Goal: Task Accomplishment & Management: Manage account settings

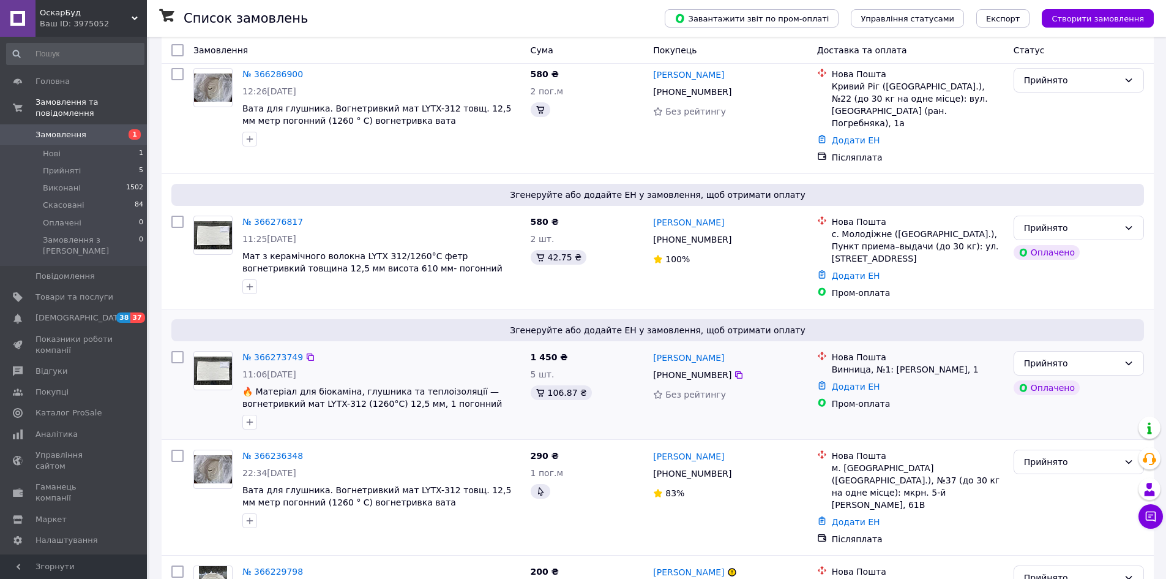
scroll to position [245, 0]
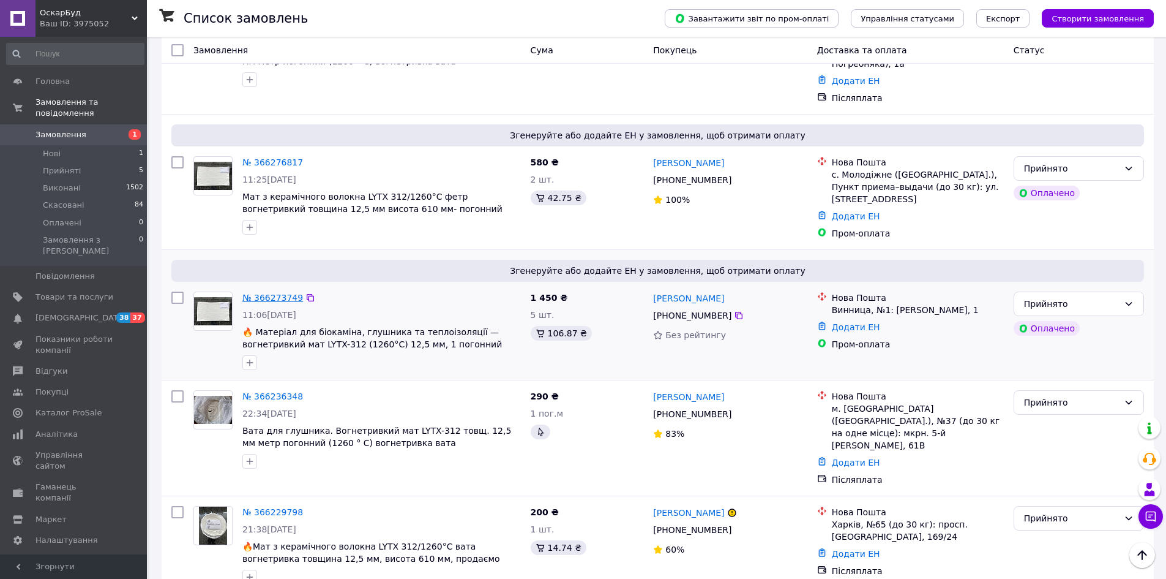
click at [254, 293] on link "№ 366273749" at bounding box center [272, 298] width 61 height 10
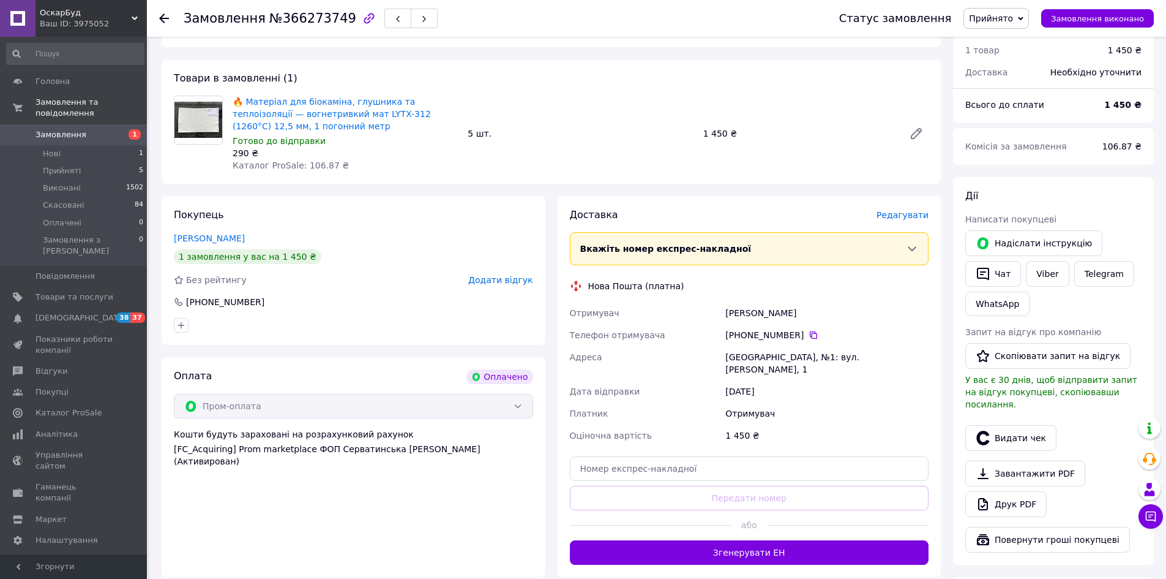
scroll to position [184, 0]
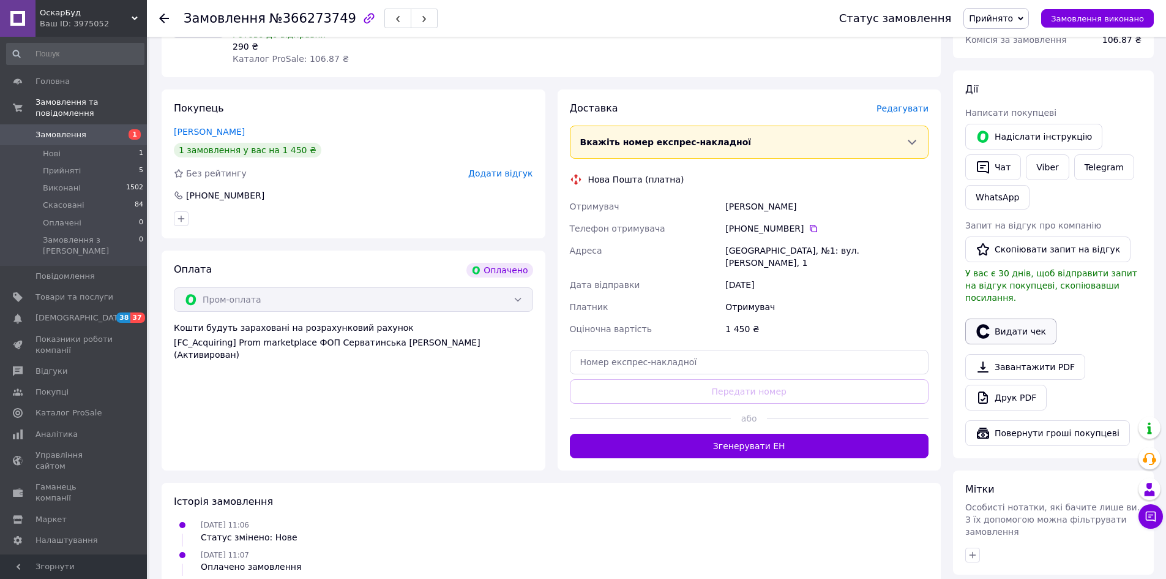
click at [1008, 318] on button "Видати чек" at bounding box center [1011, 331] width 91 height 26
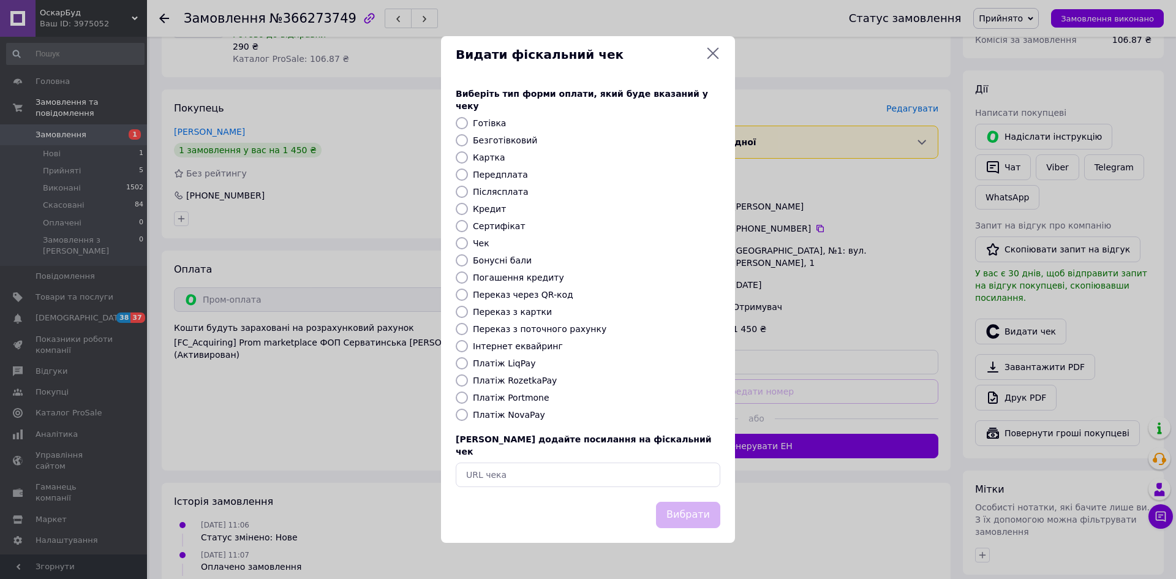
click at [525, 145] on label "Безготівковий" at bounding box center [505, 140] width 64 height 10
click at [468, 145] on input "Безготівковий" at bounding box center [462, 140] width 12 height 12
radio input "true"
click at [687, 501] on button "Вибрати" at bounding box center [688, 514] width 64 height 26
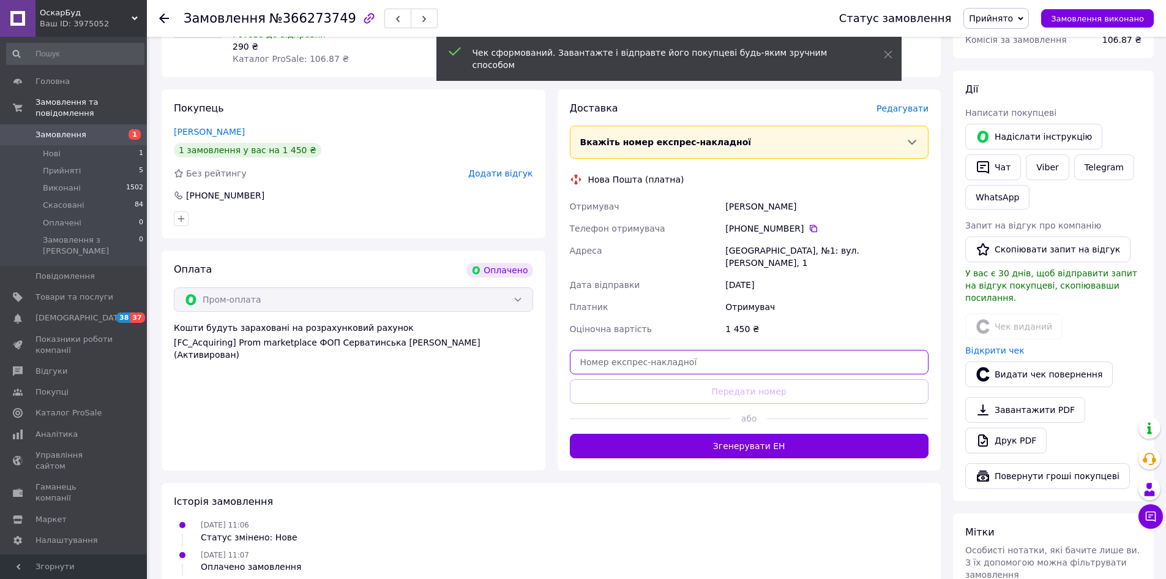
click at [668, 353] on input "text" at bounding box center [749, 362] width 359 height 24
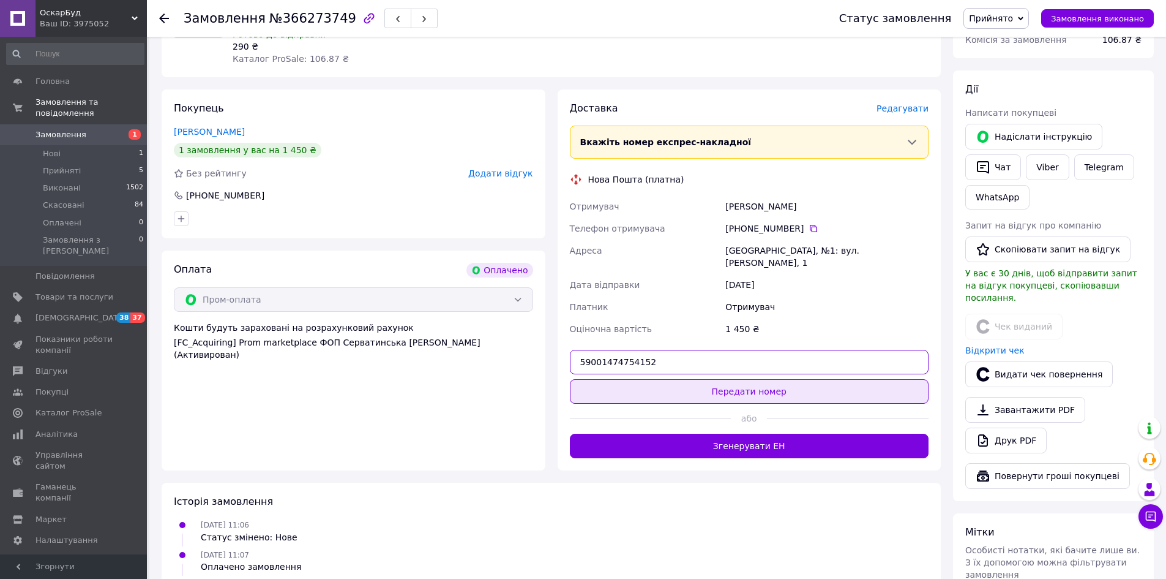
type input "59001474754152"
click at [809, 379] on button "Передати номер" at bounding box center [749, 391] width 359 height 24
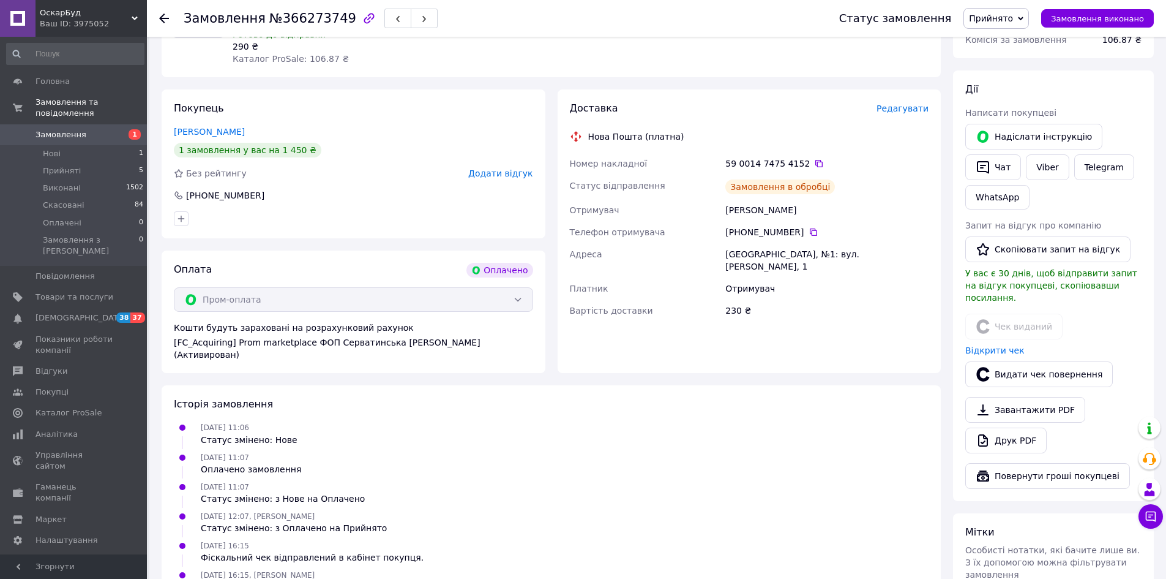
click at [1013, 22] on span "Прийнято" at bounding box center [991, 18] width 44 height 10
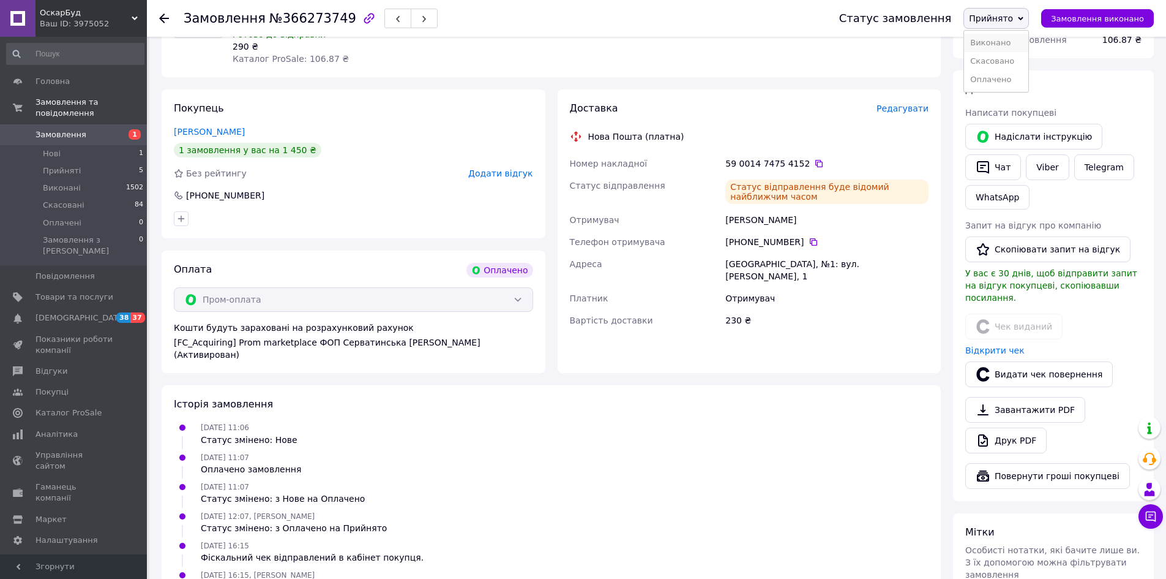
click at [1004, 39] on li "Виконано" at bounding box center [996, 43] width 64 height 18
click at [59, 129] on span "Замовлення" at bounding box center [61, 134] width 51 height 11
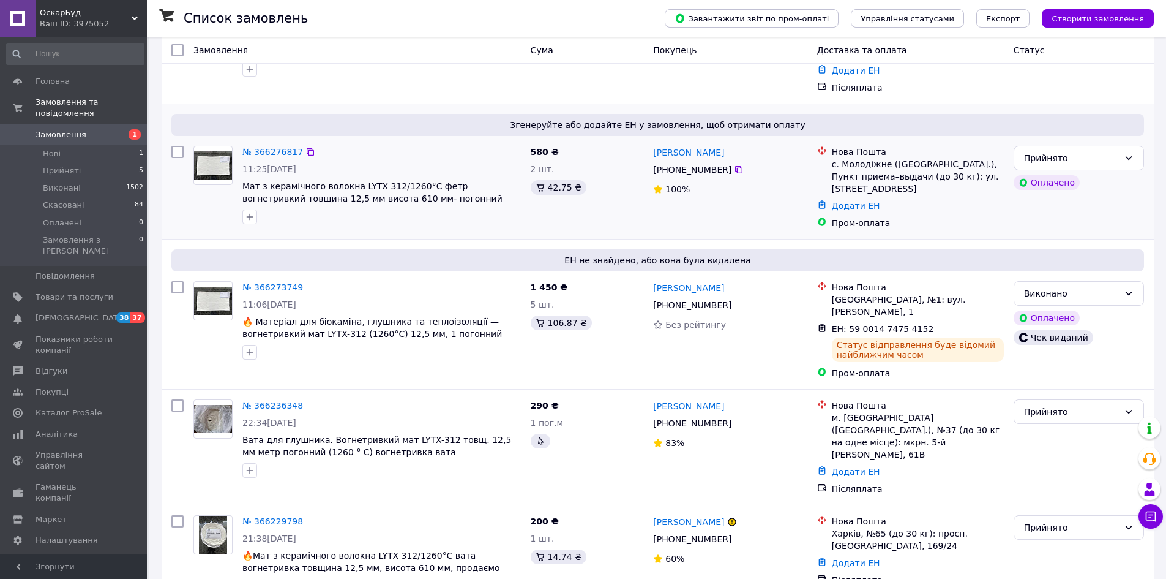
scroll to position [306, 0]
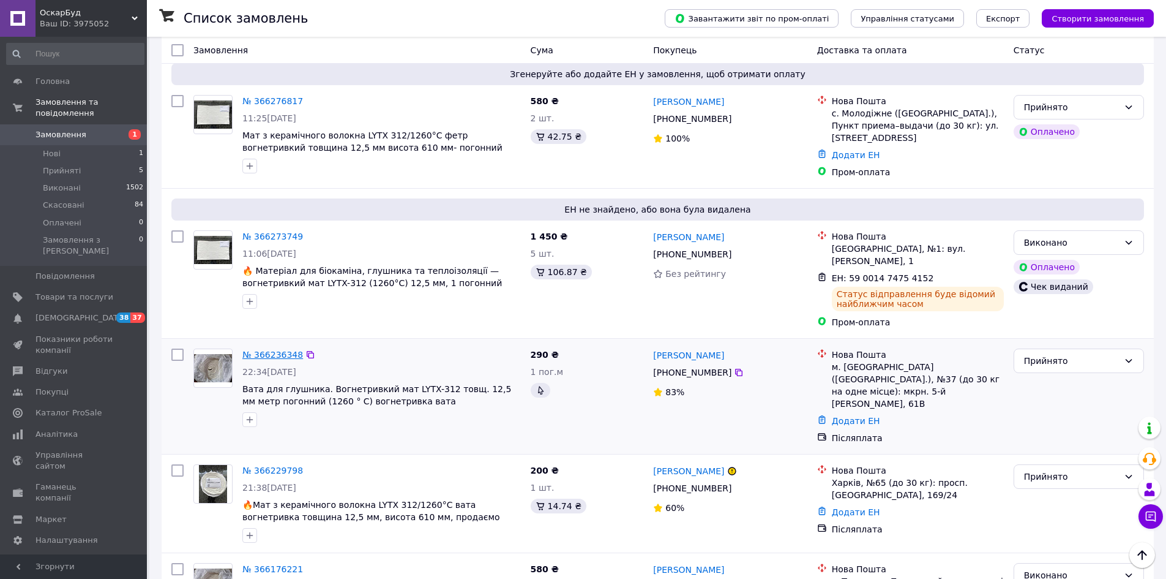
click at [274, 350] on link "№ 366236348" at bounding box center [272, 355] width 61 height 10
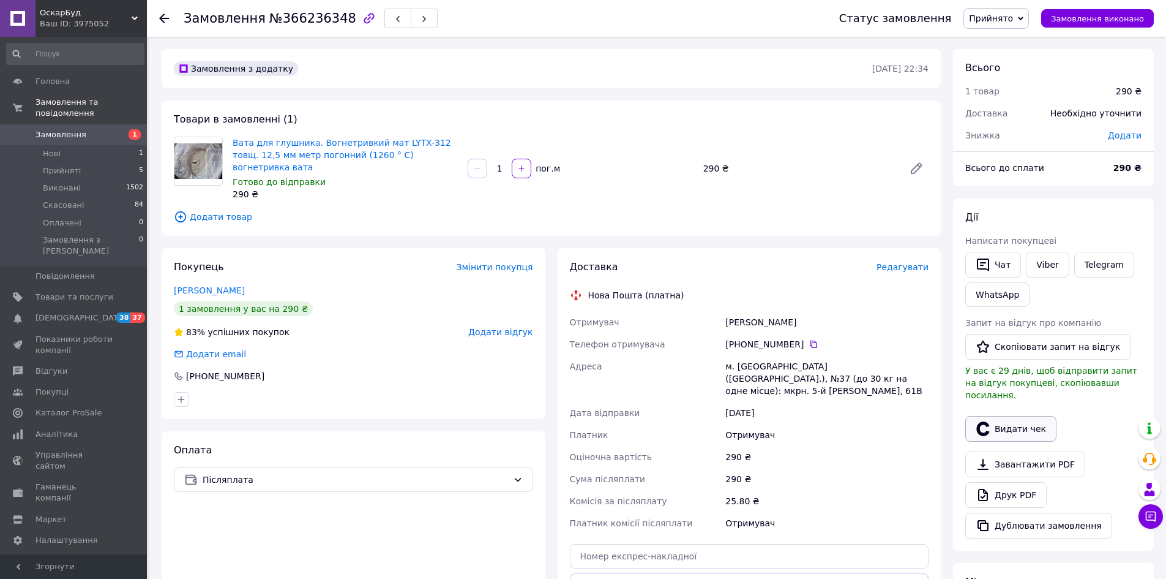
click at [1018, 416] on button "Видати чек" at bounding box center [1011, 429] width 91 height 26
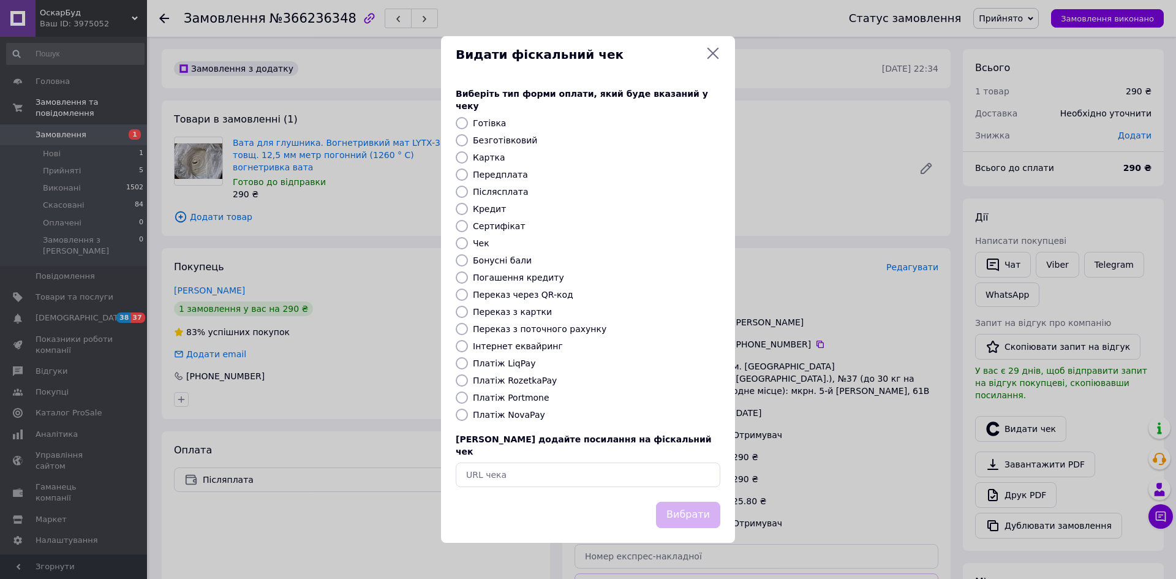
click at [512, 140] on label "Безготівковий" at bounding box center [505, 140] width 64 height 10
click at [468, 140] on input "Безготівковий" at bounding box center [462, 140] width 12 height 12
radio input "true"
click at [688, 501] on button "Вибрати" at bounding box center [688, 514] width 64 height 26
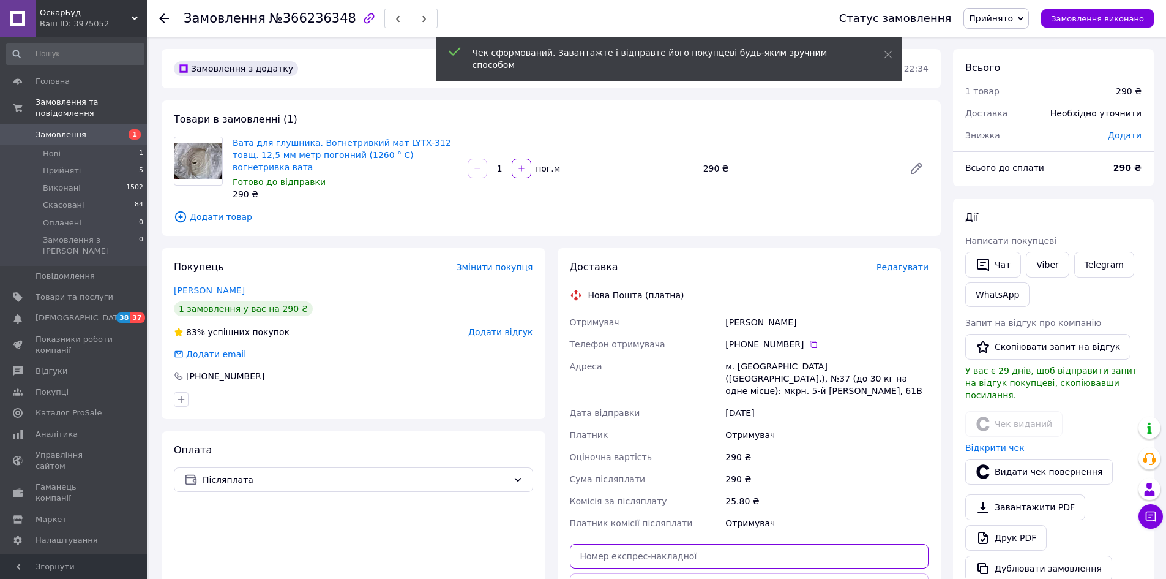
click at [629, 544] on input "text" at bounding box center [749, 556] width 359 height 24
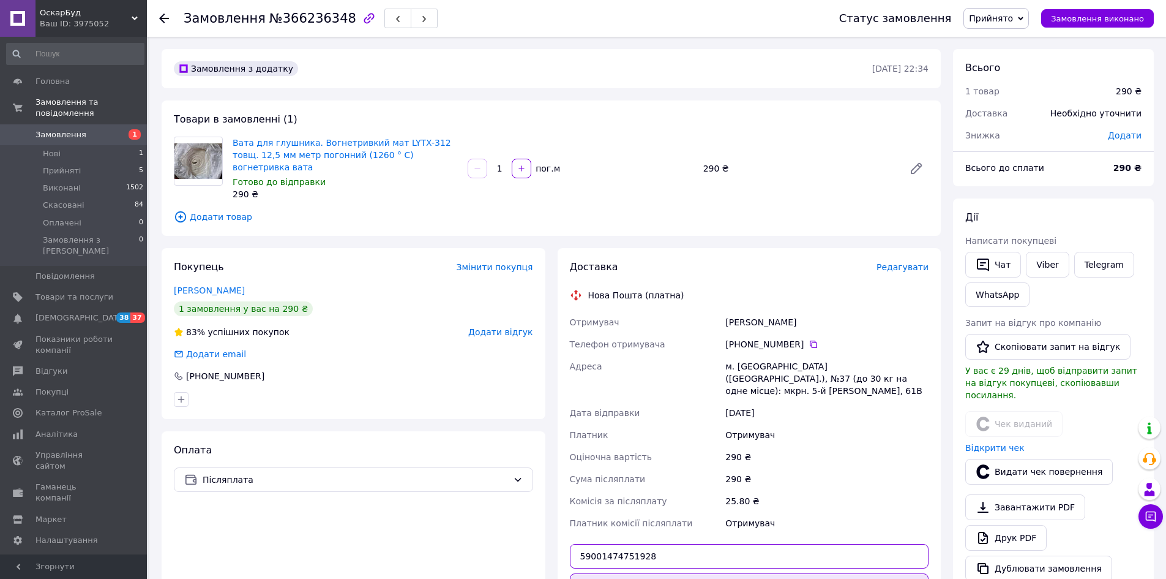
type input "59001474751928"
click at [731, 573] on button "Передати номер" at bounding box center [749, 585] width 359 height 24
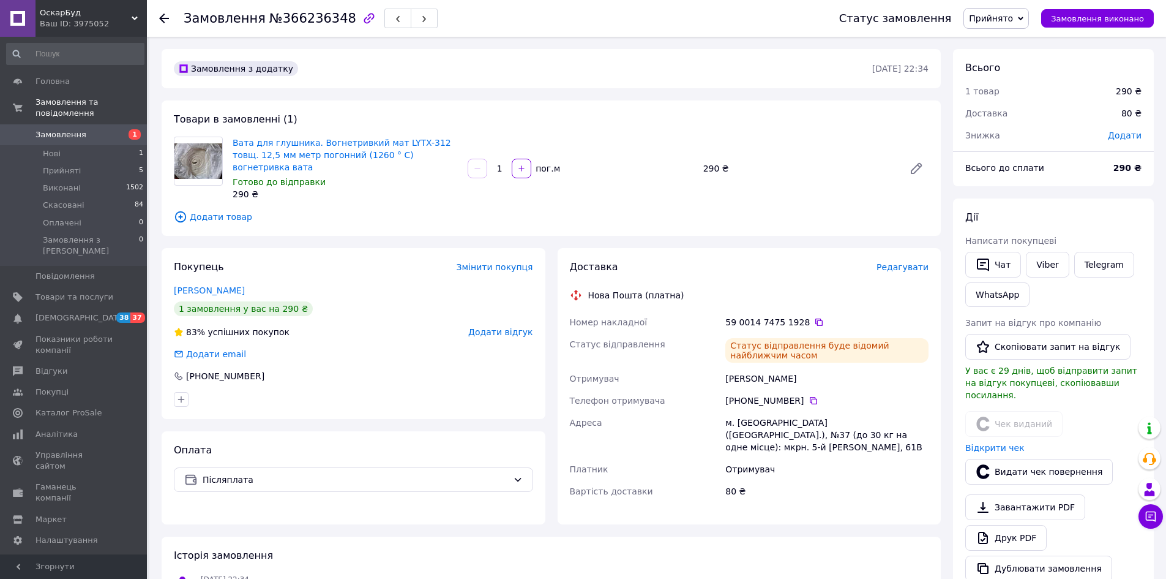
click at [1006, 16] on span "Прийнято" at bounding box center [991, 18] width 44 height 10
click at [1013, 34] on li "Виконано" at bounding box center [996, 43] width 64 height 18
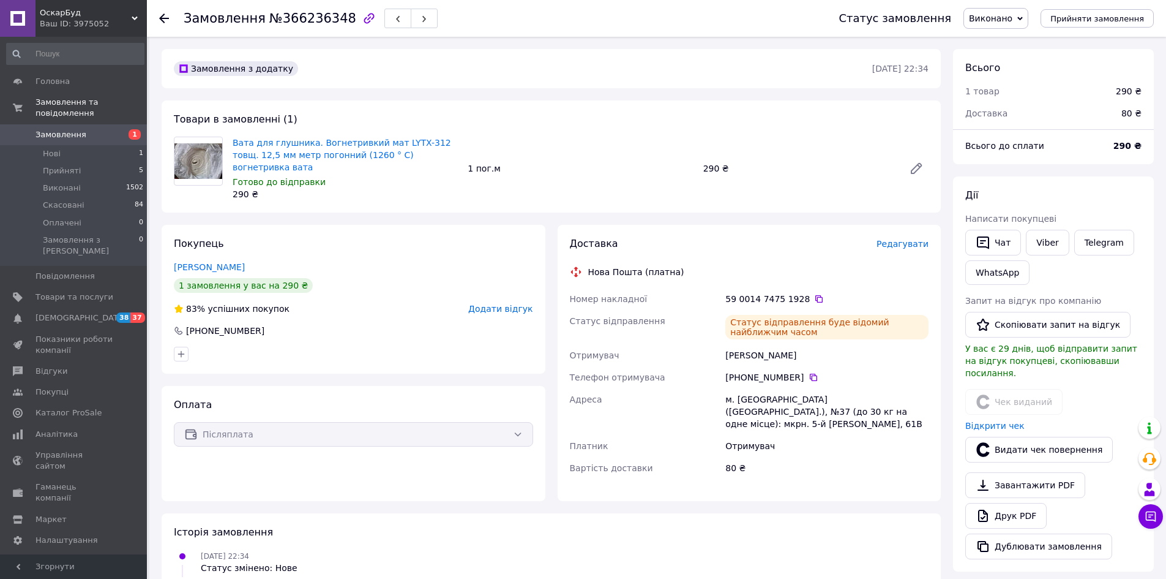
click at [53, 129] on span "Замовлення" at bounding box center [61, 134] width 51 height 11
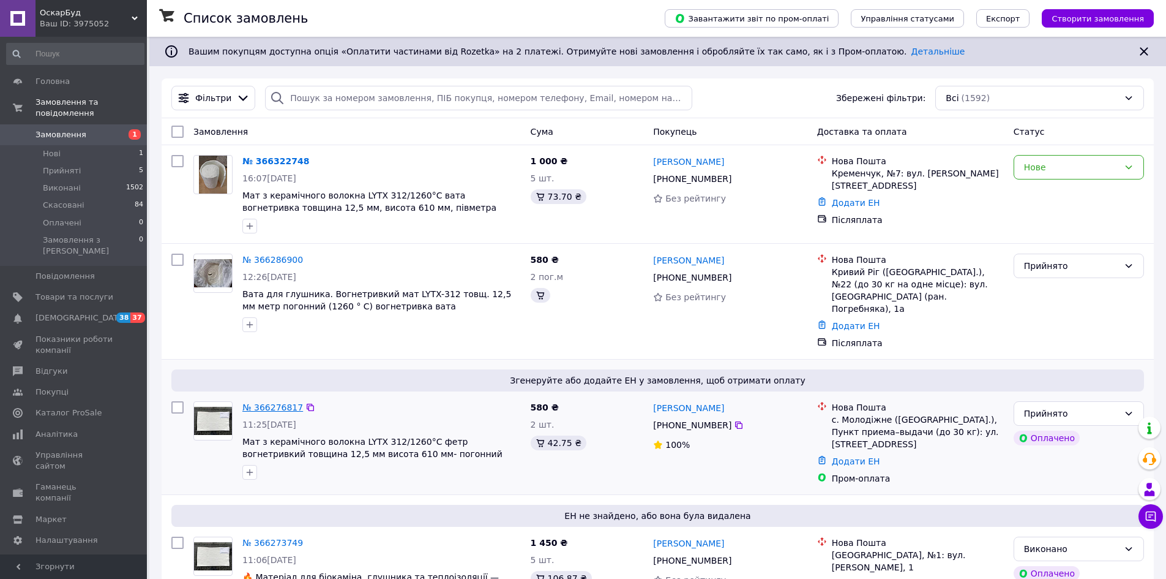
click at [271, 402] on link "№ 366276817" at bounding box center [272, 407] width 61 height 10
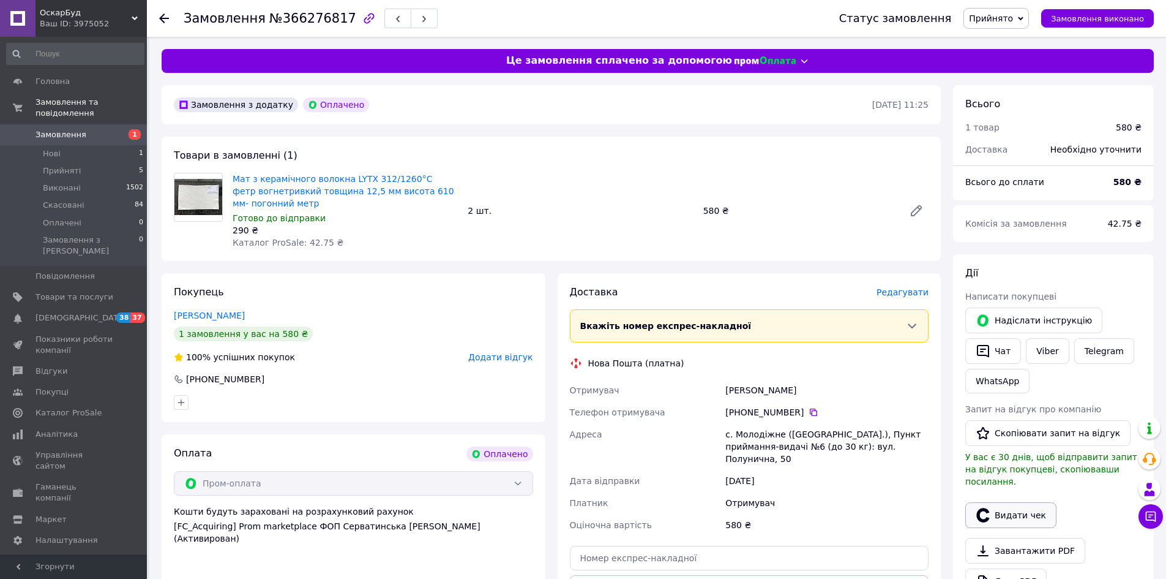
click at [1008, 502] on button "Видати чек" at bounding box center [1011, 515] width 91 height 26
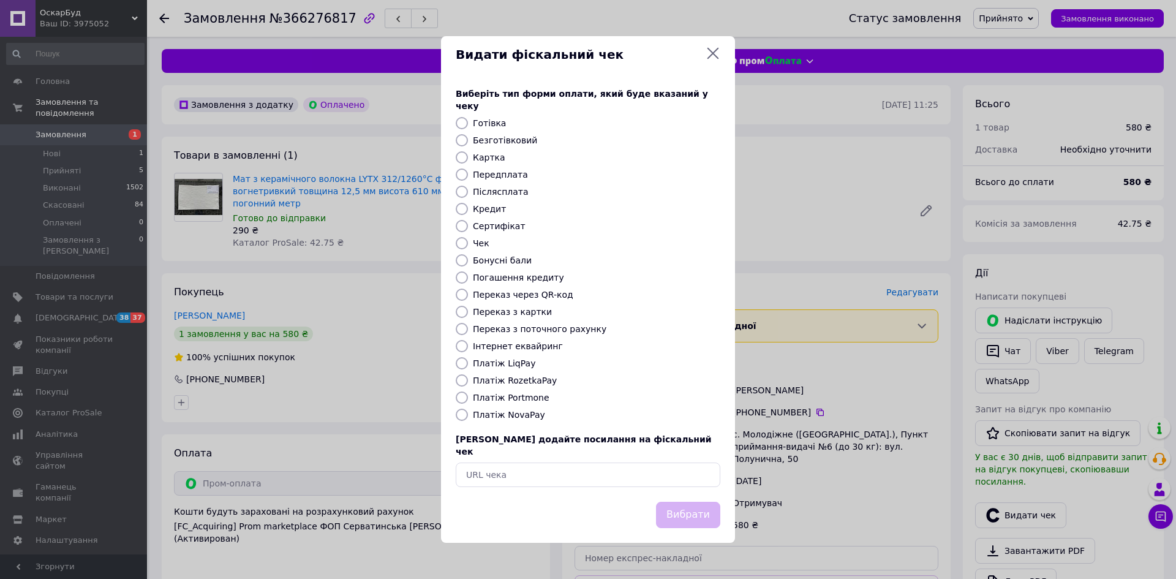
click at [513, 141] on label "Безготівковий" at bounding box center [505, 140] width 64 height 10
click at [468, 141] on input "Безготівковий" at bounding box center [462, 140] width 12 height 12
radio input "true"
click at [675, 501] on button "Вибрати" at bounding box center [688, 514] width 64 height 26
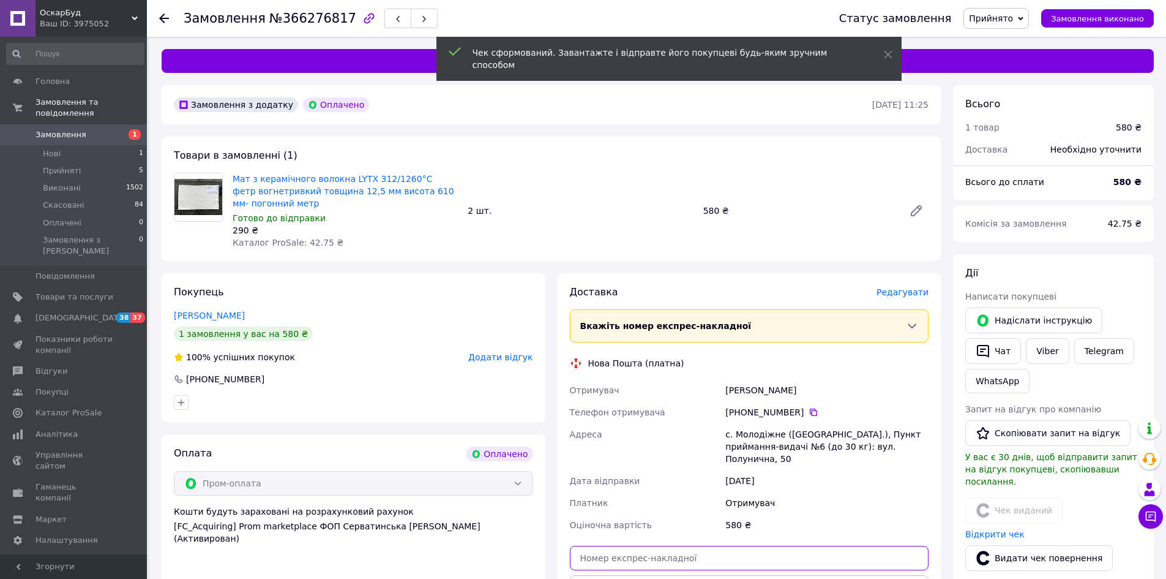
click at [630, 549] on input "text" at bounding box center [749, 558] width 359 height 24
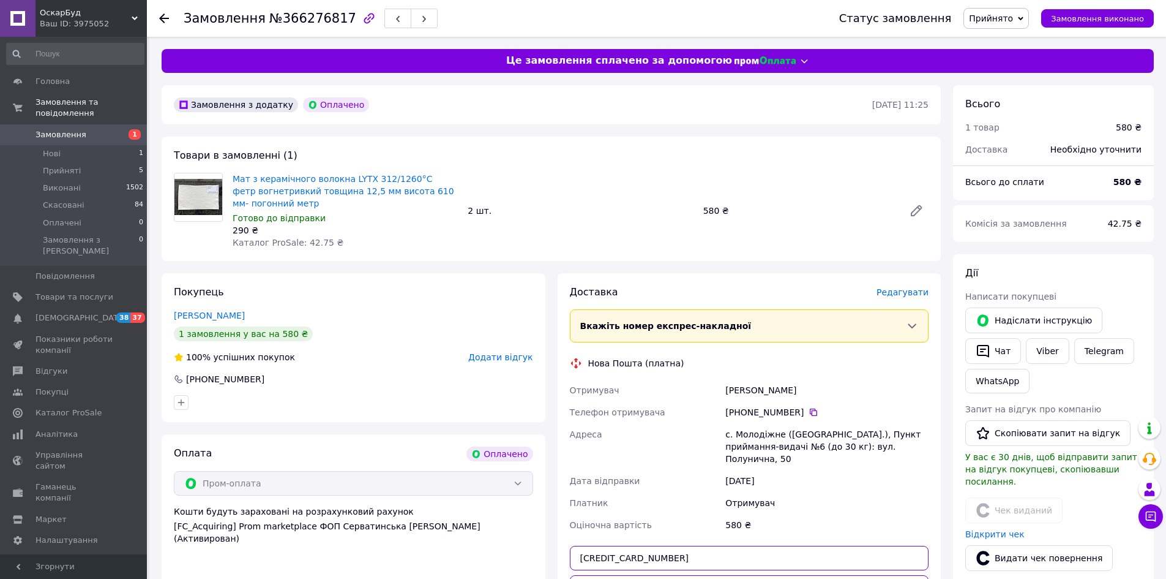
scroll to position [306, 0]
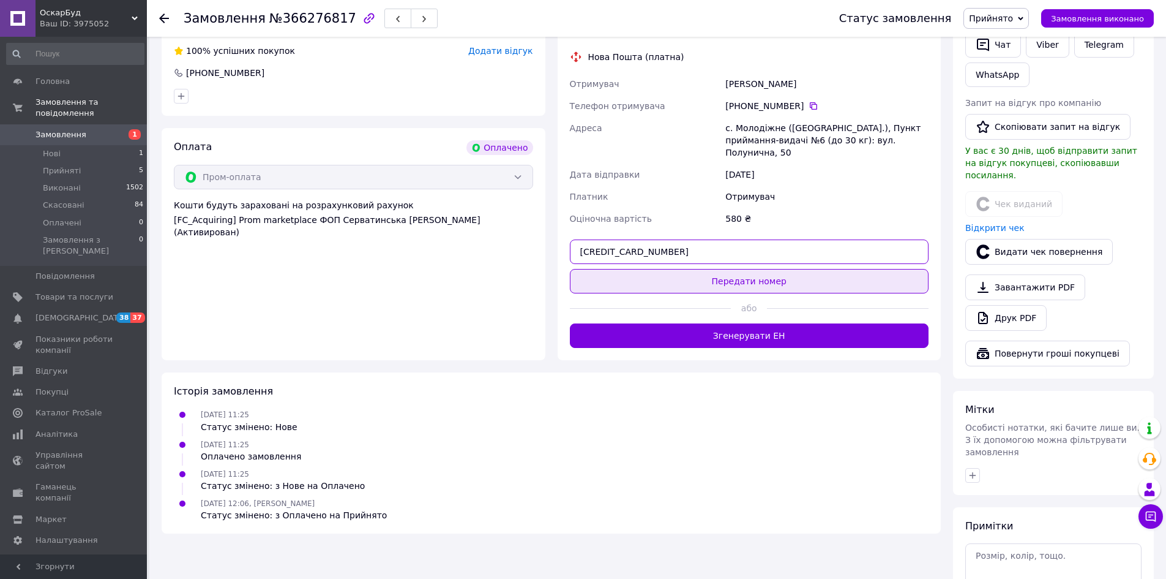
type input "[CREDIT_CARD_NUMBER]"
click at [715, 269] on button "Передати номер" at bounding box center [749, 281] width 359 height 24
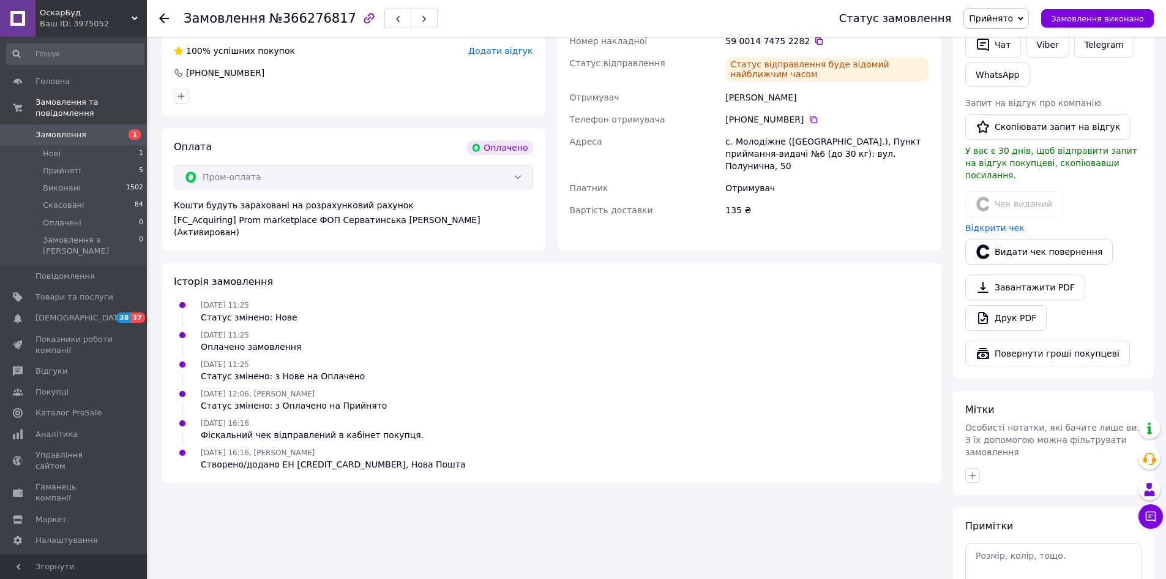
click at [1013, 20] on span "Прийнято" at bounding box center [991, 18] width 44 height 10
click at [1012, 46] on li "Виконано" at bounding box center [996, 43] width 64 height 18
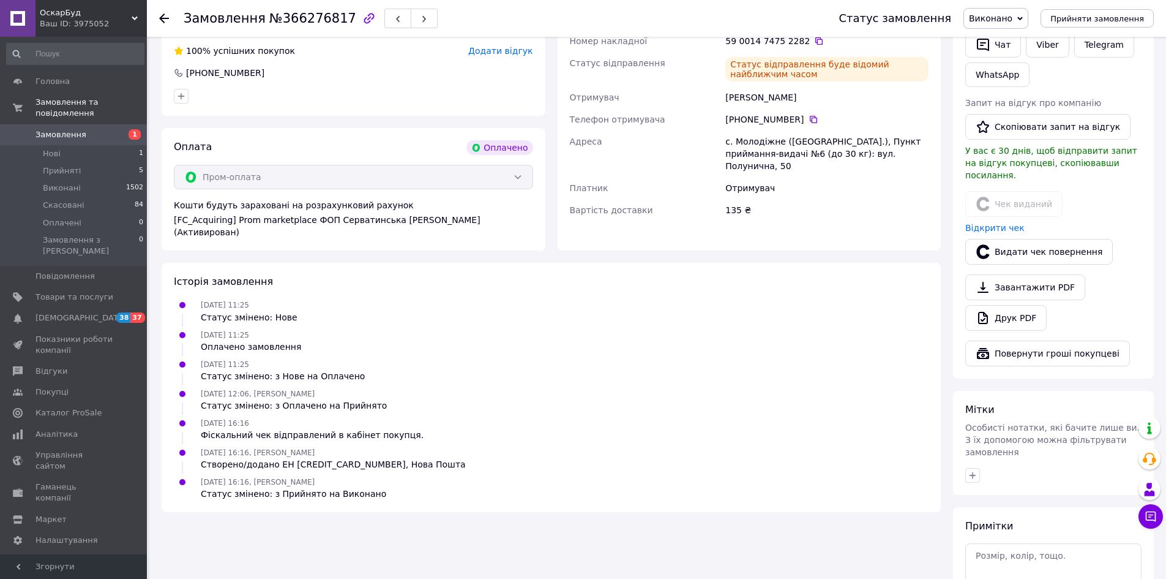
drag, startPoint x: 74, startPoint y: 122, endPoint x: 0, endPoint y: 34, distance: 114.7
click at [74, 129] on span "Замовлення" at bounding box center [61, 134] width 51 height 11
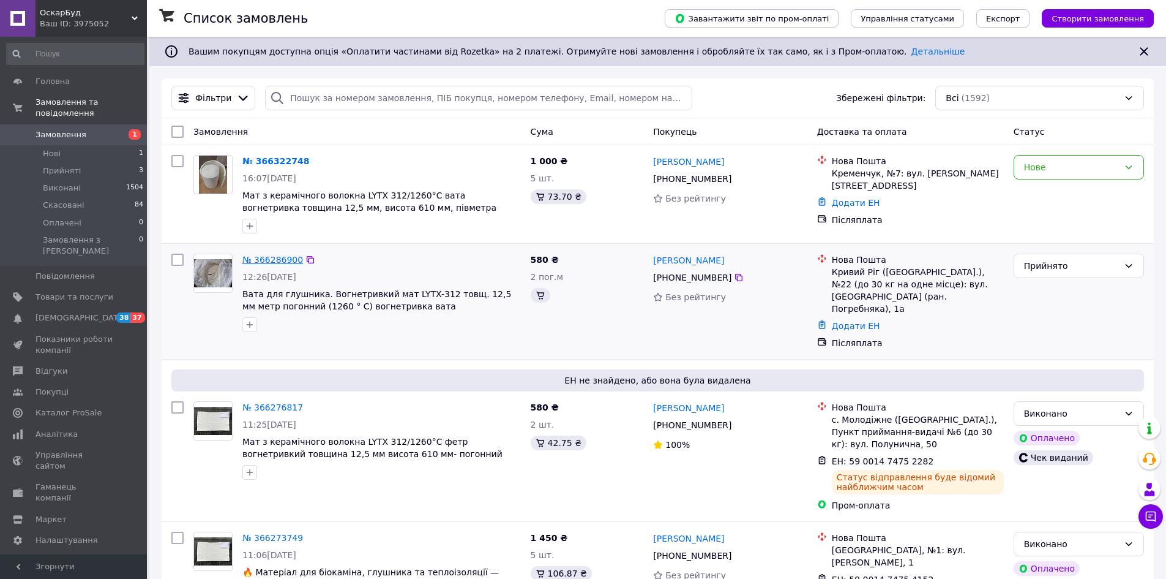
click at [269, 262] on link "№ 366286900" at bounding box center [272, 260] width 61 height 10
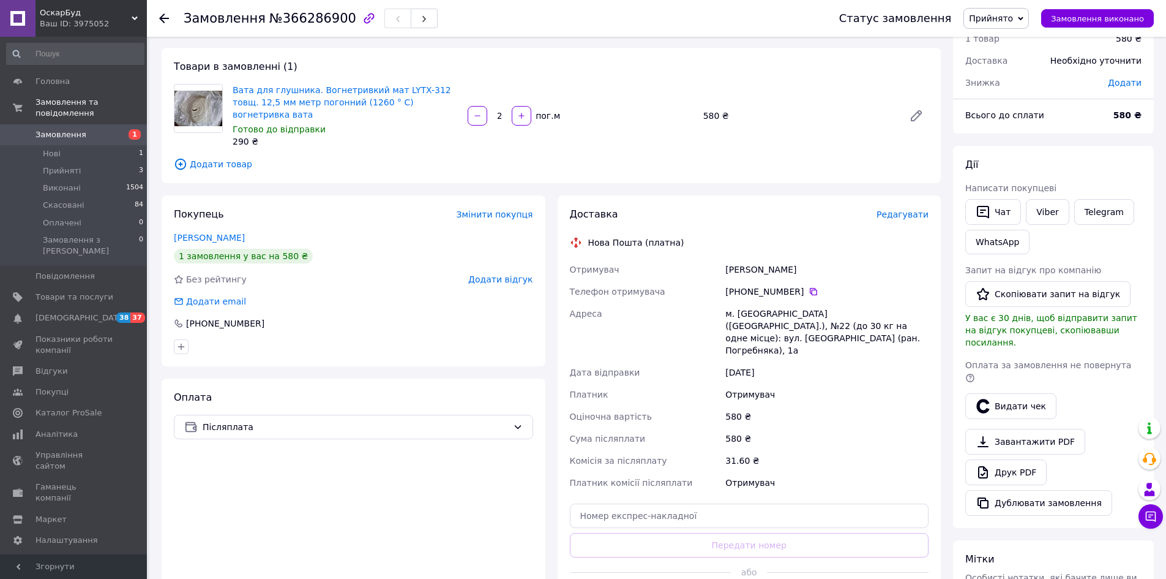
scroll to position [184, 0]
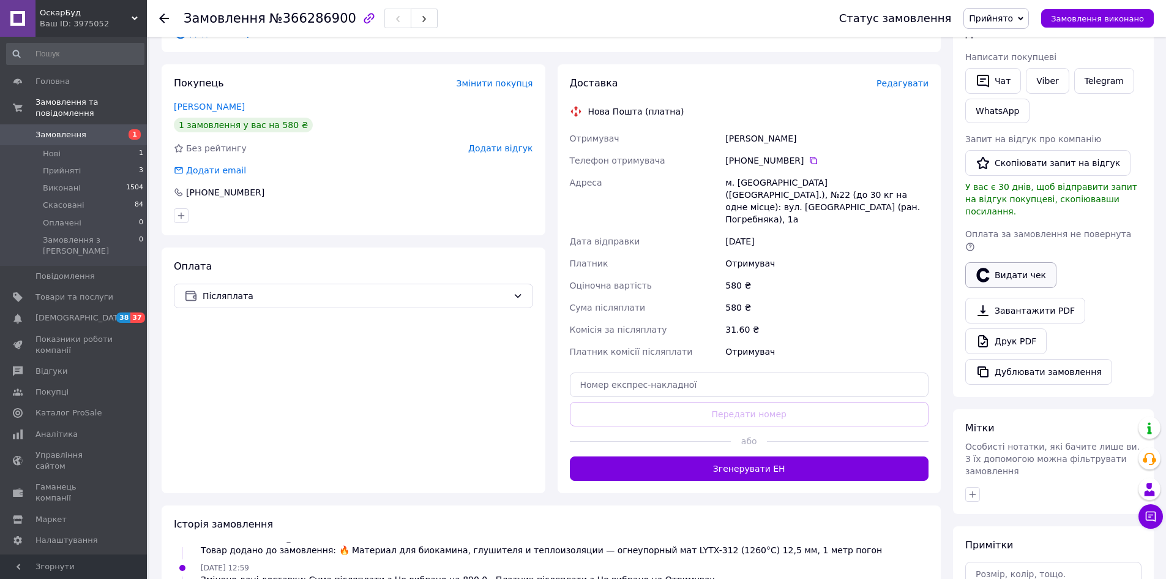
click at [1030, 262] on button "Видати чек" at bounding box center [1011, 275] width 91 height 26
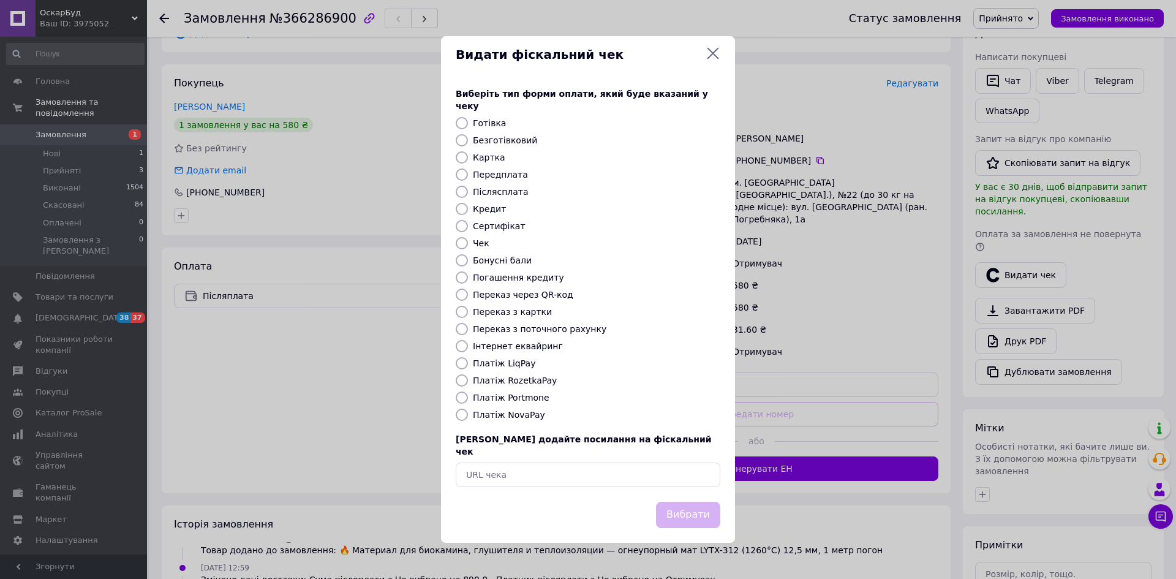
click at [519, 143] on label "Безготівковий" at bounding box center [505, 140] width 64 height 10
click at [468, 143] on input "Безготівковий" at bounding box center [462, 140] width 12 height 12
radio input "true"
click at [678, 501] on button "Вибрати" at bounding box center [688, 514] width 64 height 26
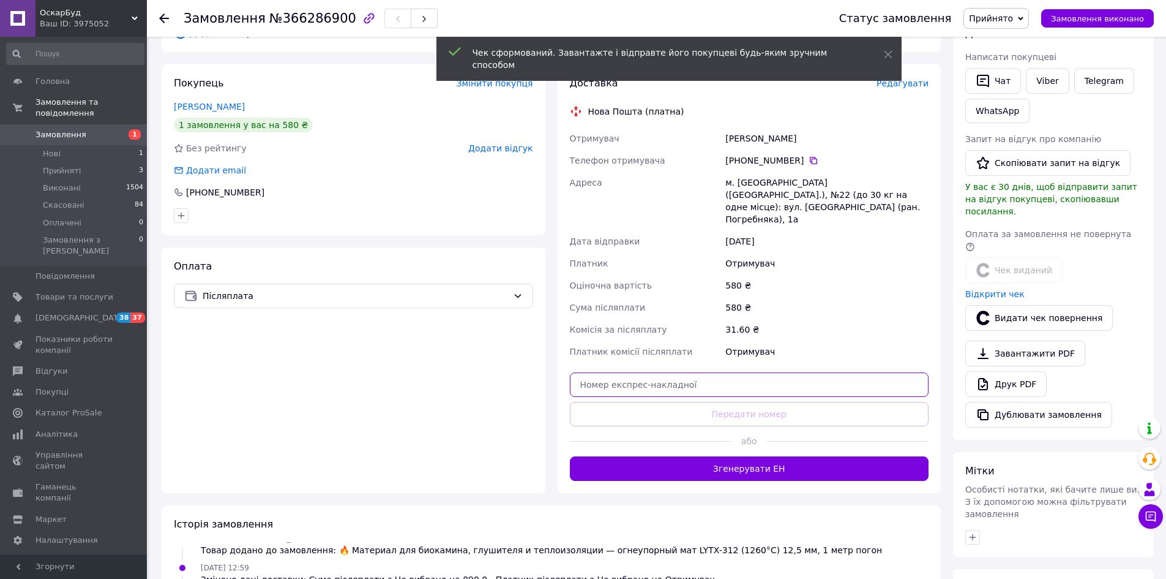
click at [768, 372] on input "text" at bounding box center [749, 384] width 359 height 24
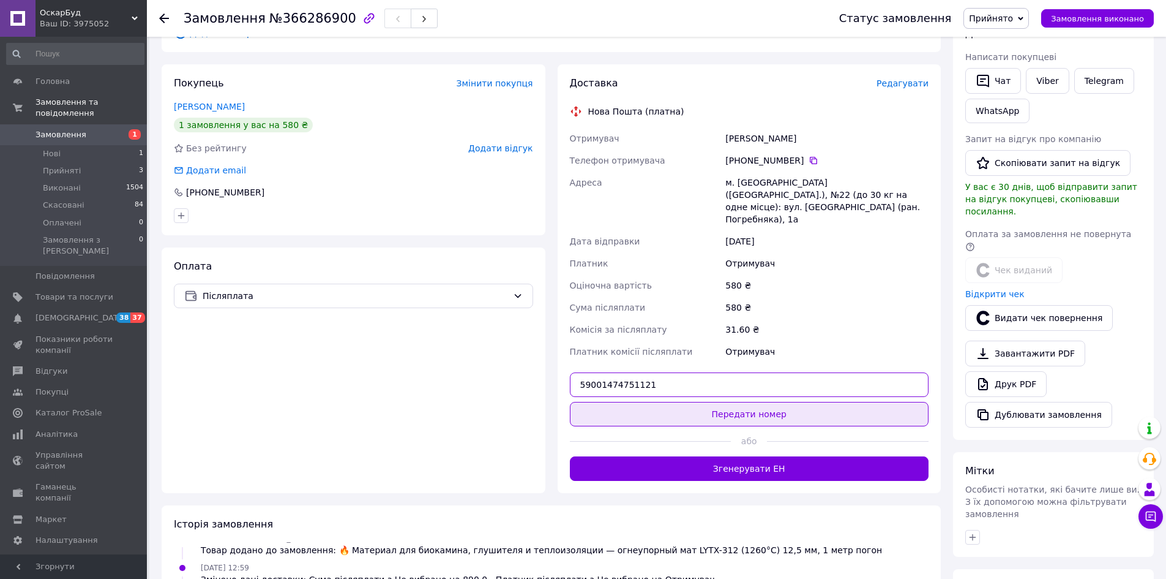
type input "59001474751121"
click at [801, 402] on button "Передати номер" at bounding box center [749, 414] width 359 height 24
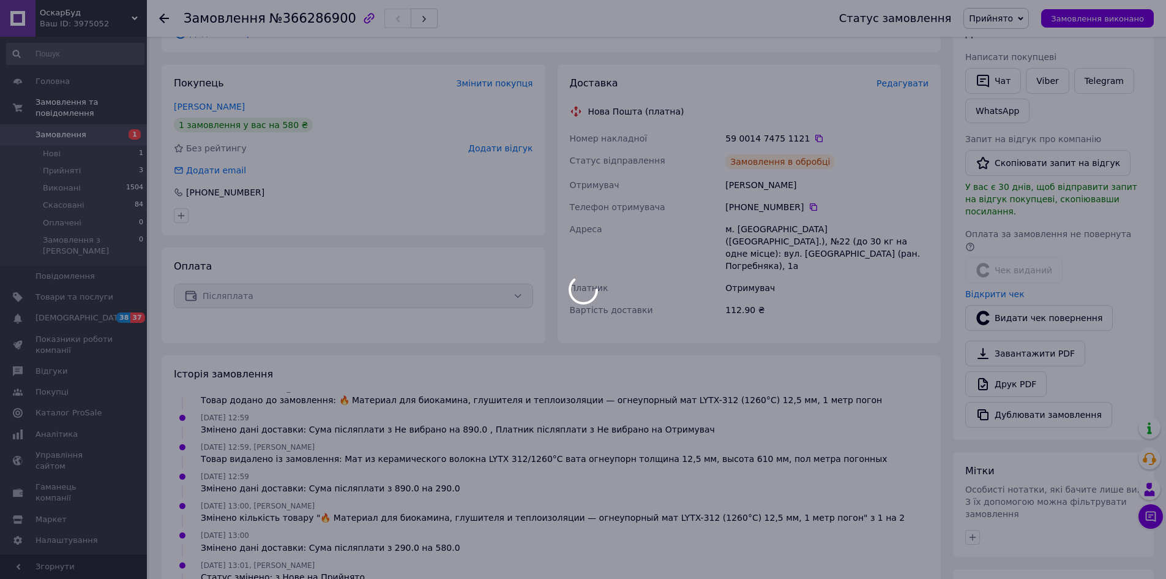
scroll to position [98, 0]
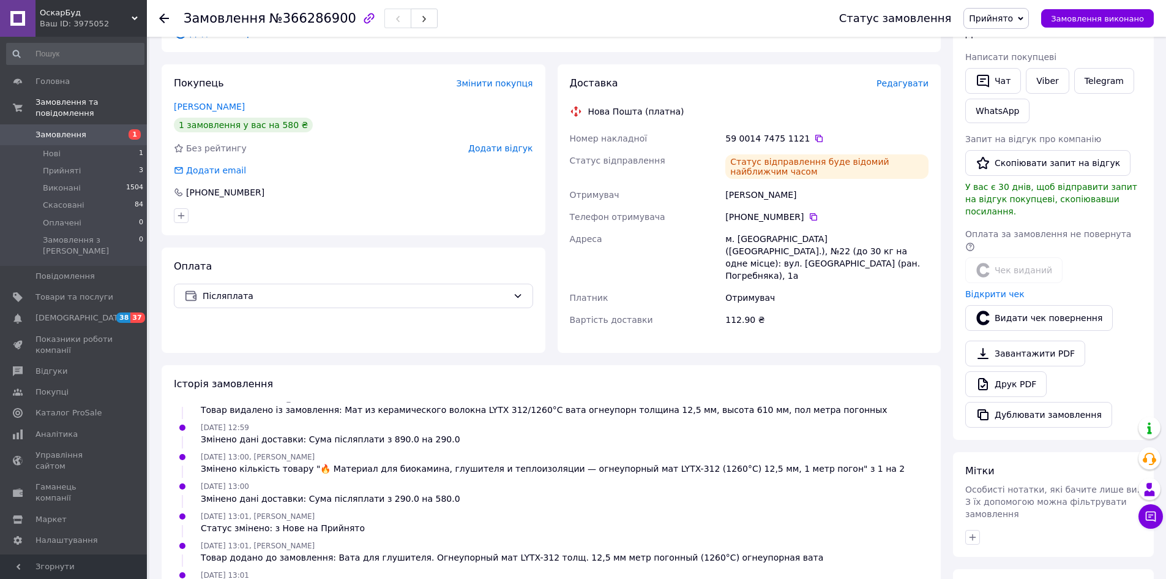
click at [1013, 23] on span "Прийнято" at bounding box center [991, 18] width 44 height 10
click at [993, 37] on li "Виконано" at bounding box center [996, 43] width 64 height 18
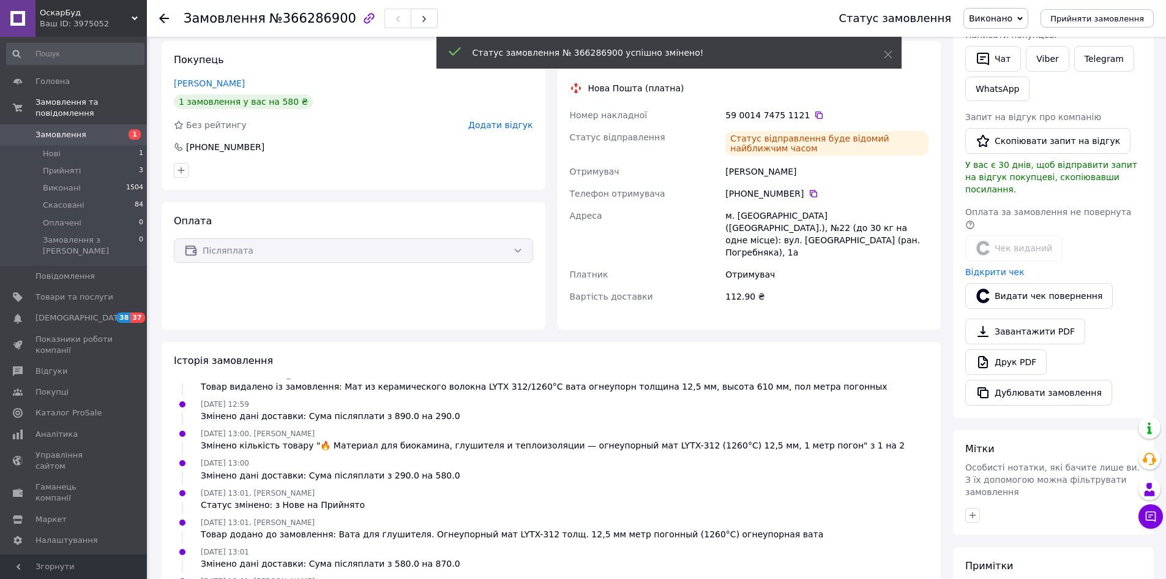
scroll to position [127, 0]
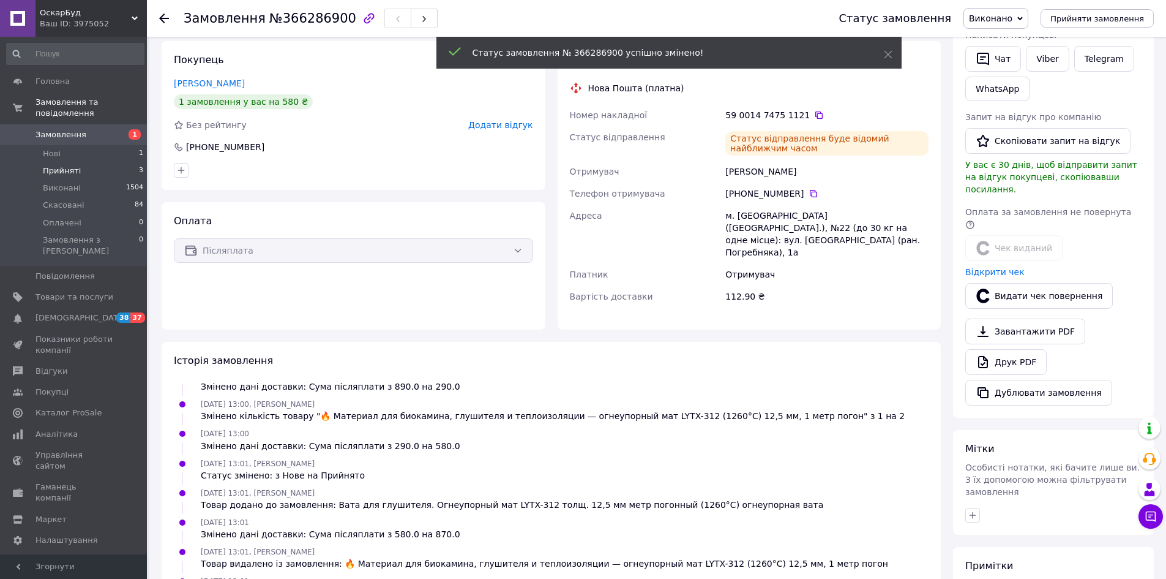
click at [62, 165] on span "Прийняті" at bounding box center [62, 170] width 38 height 11
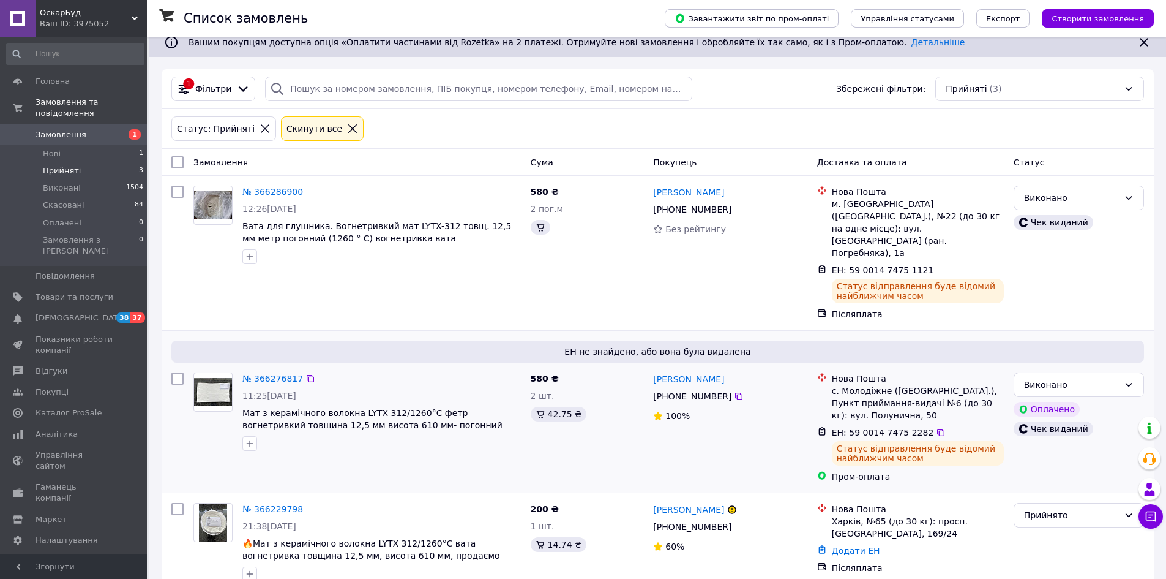
scroll to position [10, 0]
click at [270, 503] on link "№ 366229798" at bounding box center [272, 508] width 61 height 10
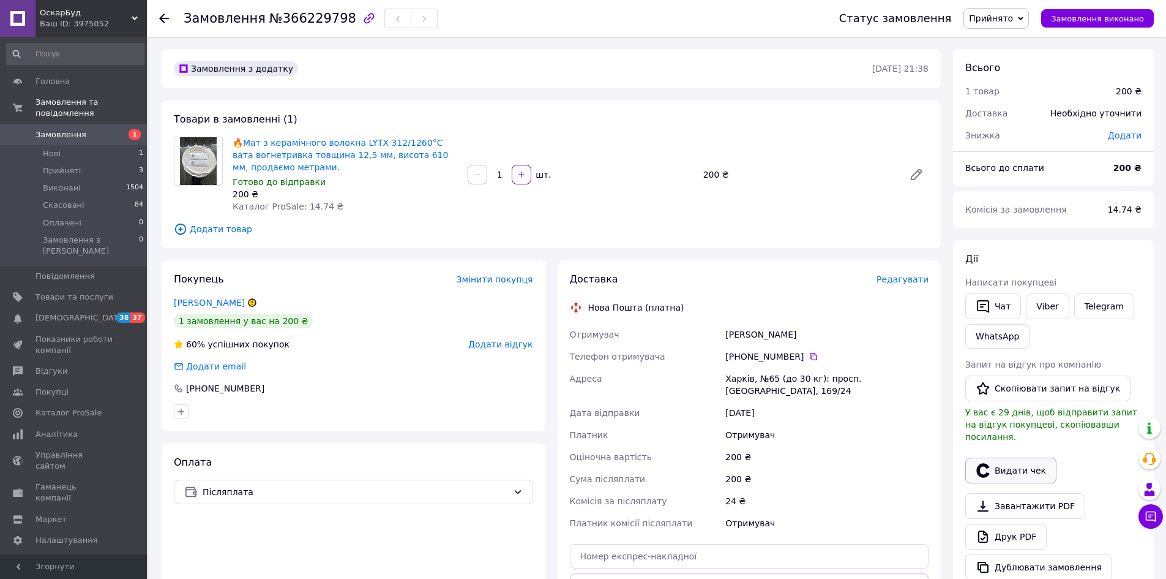
click at [1022, 459] on button "Видати чек" at bounding box center [1011, 470] width 91 height 26
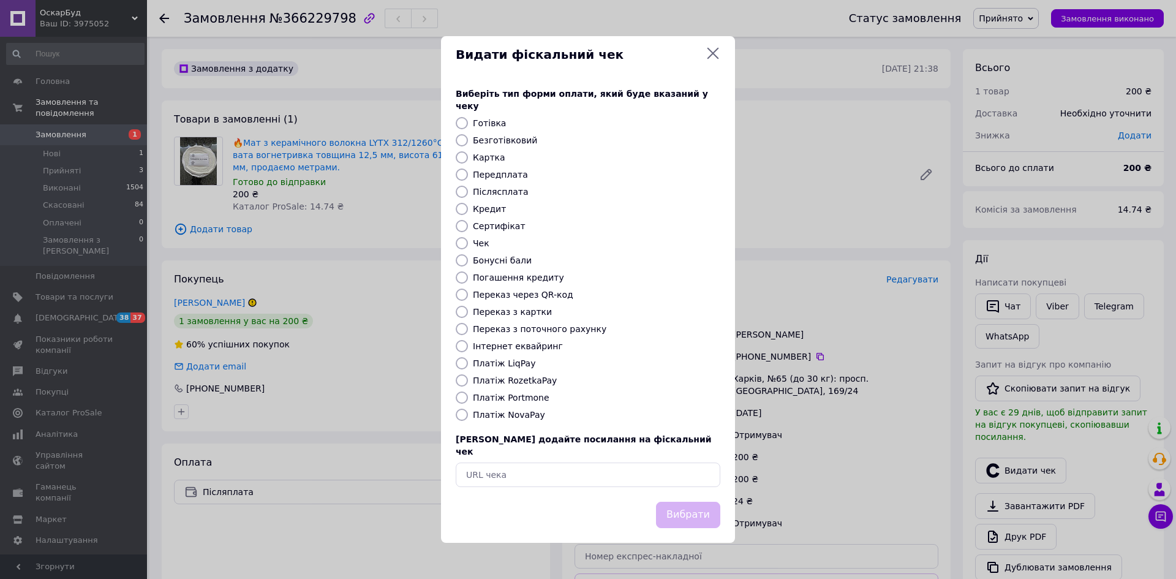
click at [527, 145] on label "Безготівковий" at bounding box center [505, 140] width 64 height 10
click at [468, 145] on input "Безготівковий" at bounding box center [462, 140] width 12 height 12
radio input "true"
click at [687, 501] on button "Вибрати" at bounding box center [688, 514] width 64 height 26
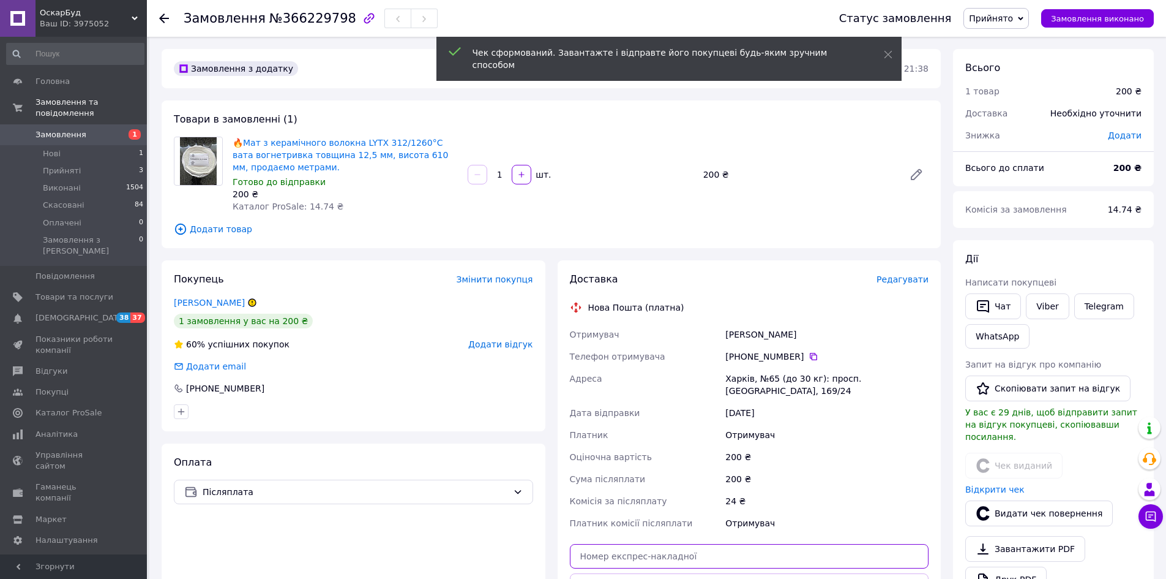
click at [681, 544] on input "text" at bounding box center [749, 556] width 359 height 24
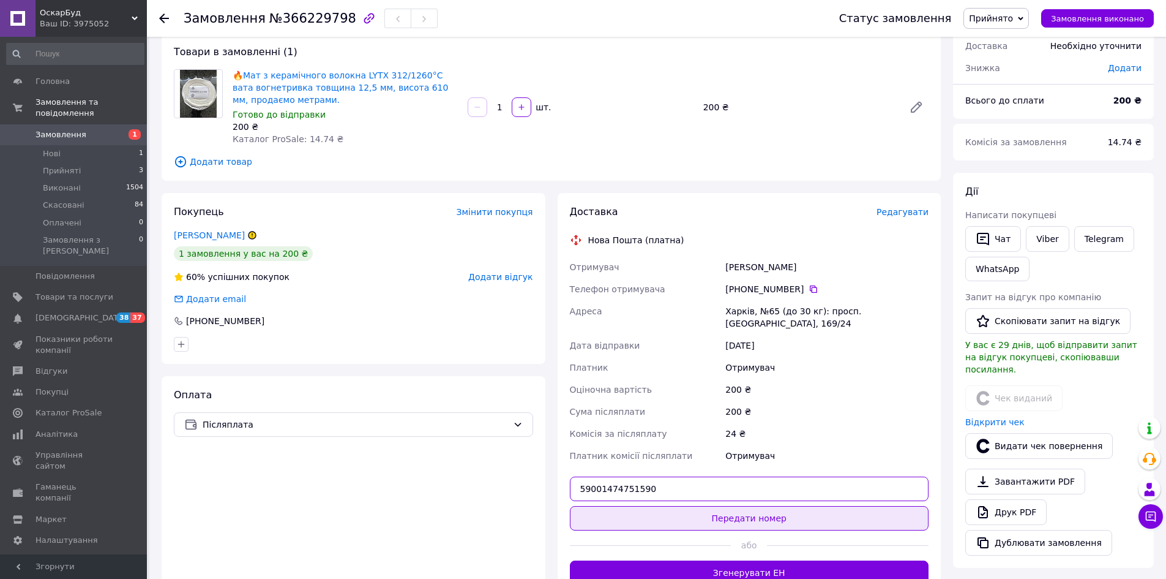
scroll to position [184, 0]
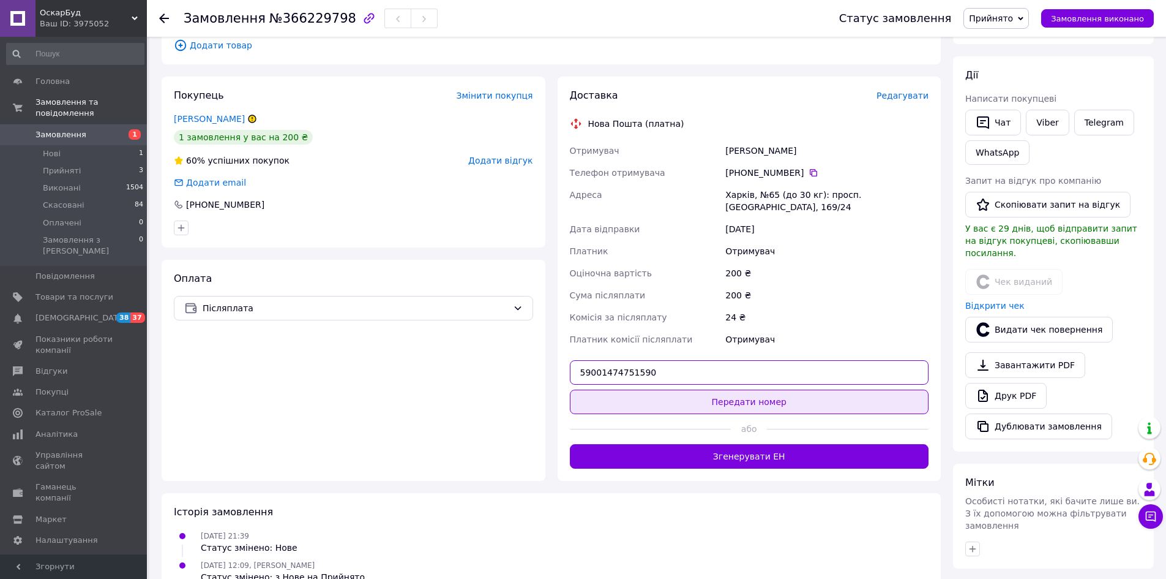
type input "59001474751590"
click at [775, 389] on button "Передати номер" at bounding box center [749, 401] width 359 height 24
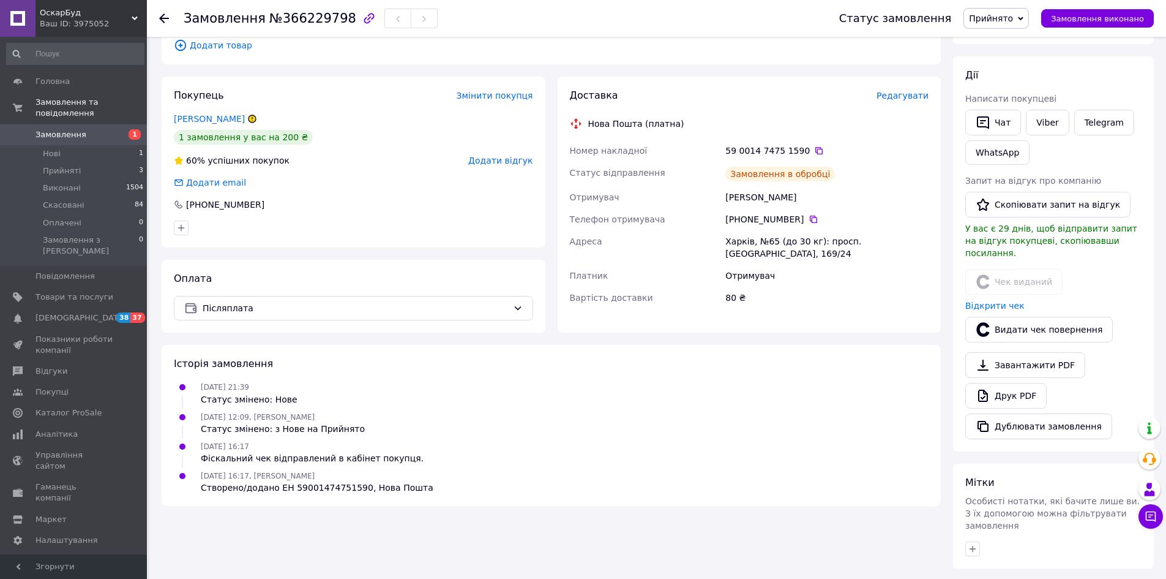
click at [1004, 17] on span "Прийнято" at bounding box center [991, 18] width 44 height 10
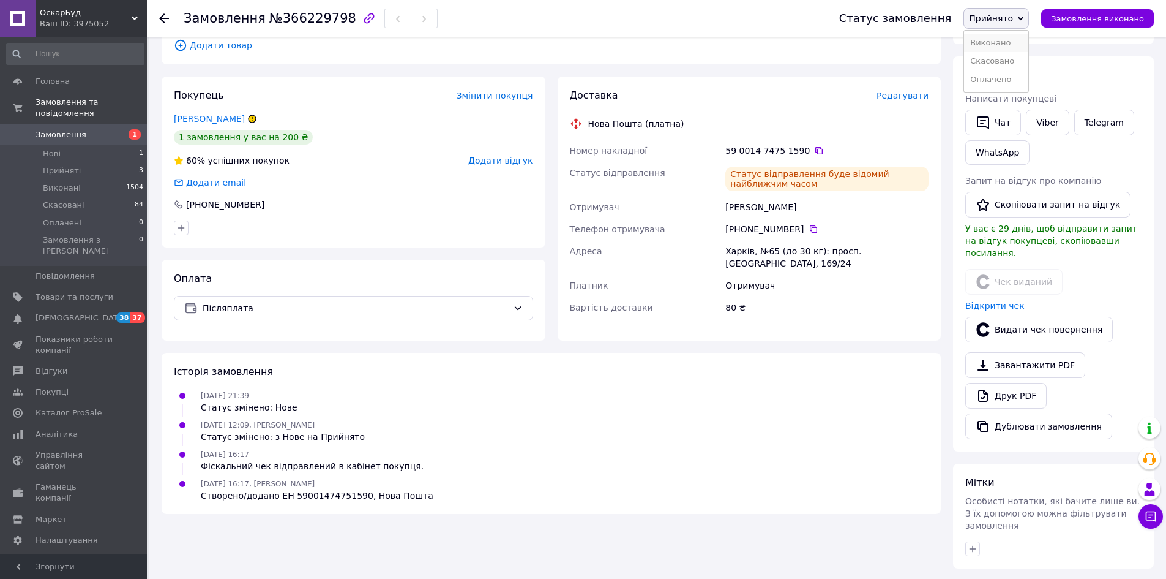
click at [999, 47] on li "Виконано" at bounding box center [996, 43] width 64 height 18
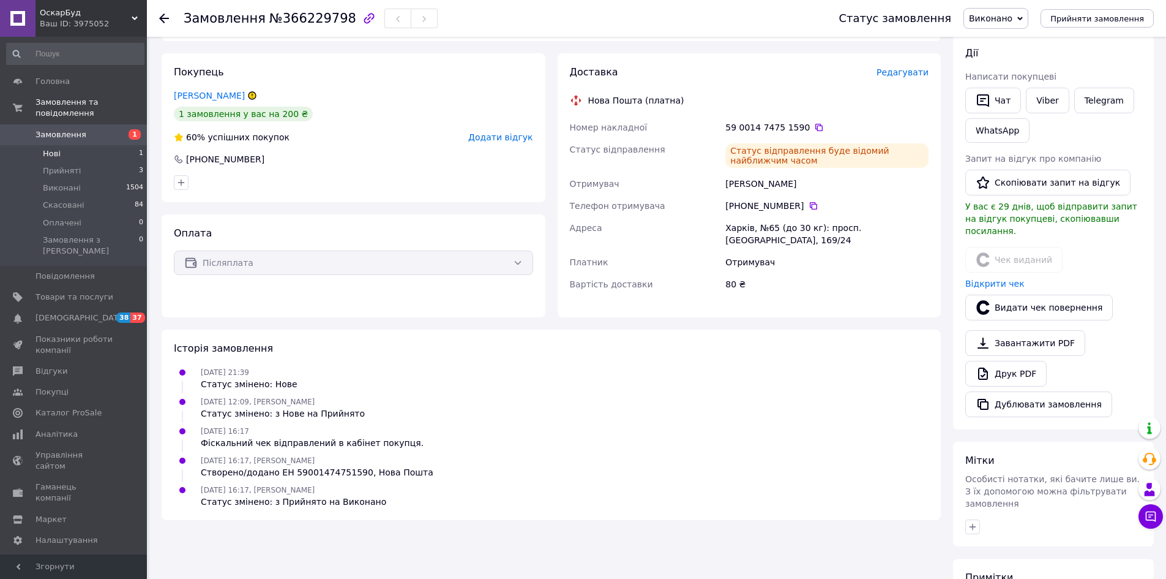
click at [49, 148] on span "Нові" at bounding box center [52, 153] width 18 height 11
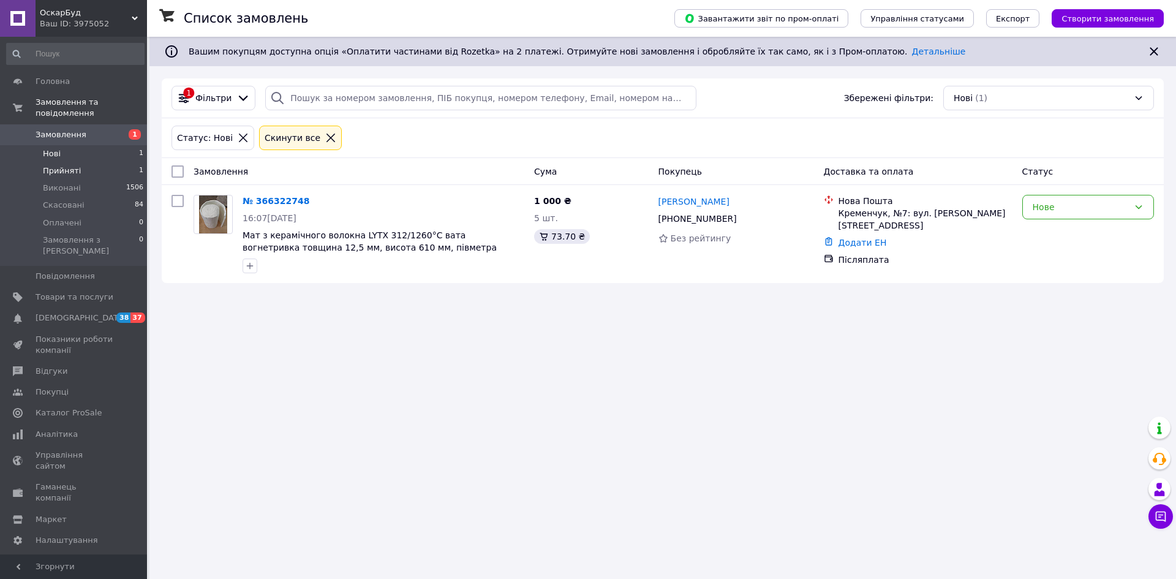
click at [55, 165] on span "Прийняті" at bounding box center [62, 170] width 38 height 11
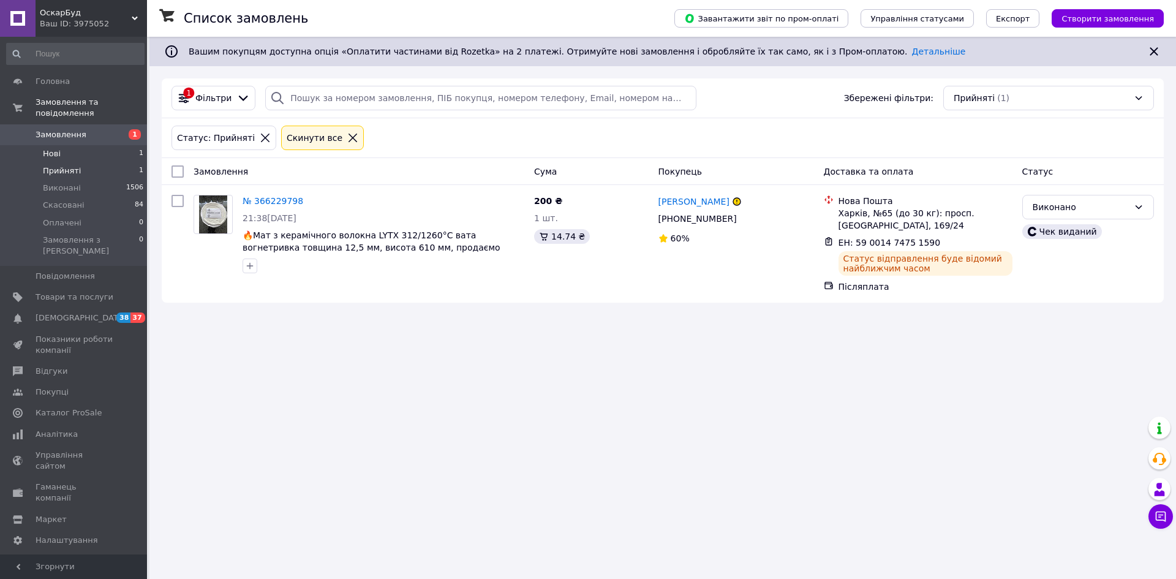
click at [50, 148] on span "Нові" at bounding box center [52, 153] width 18 height 11
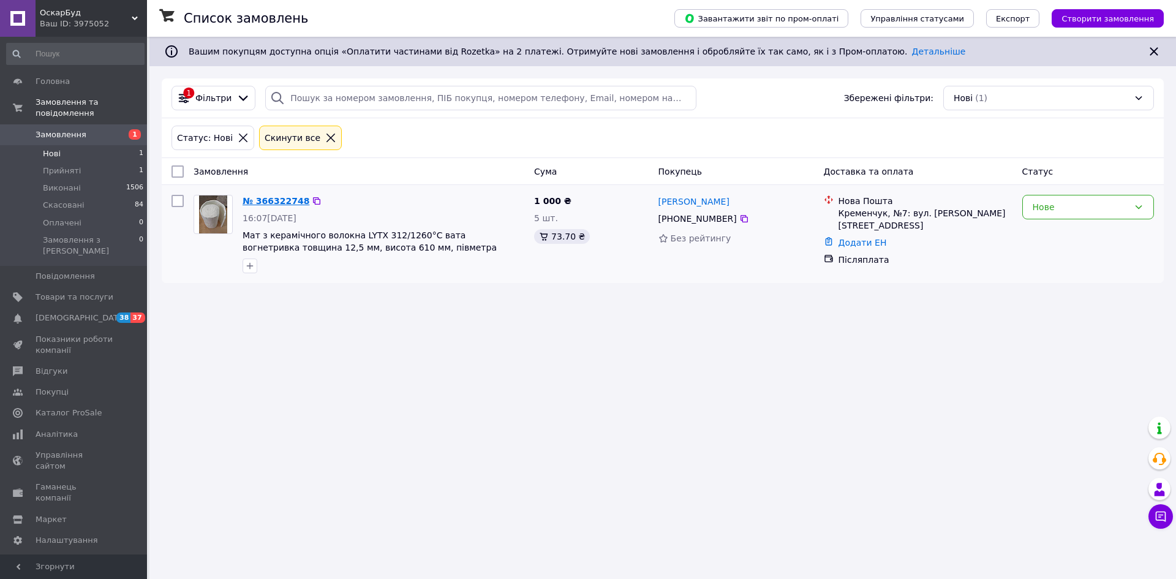
click at [263, 203] on link "№ 366322748" at bounding box center [275, 201] width 67 height 10
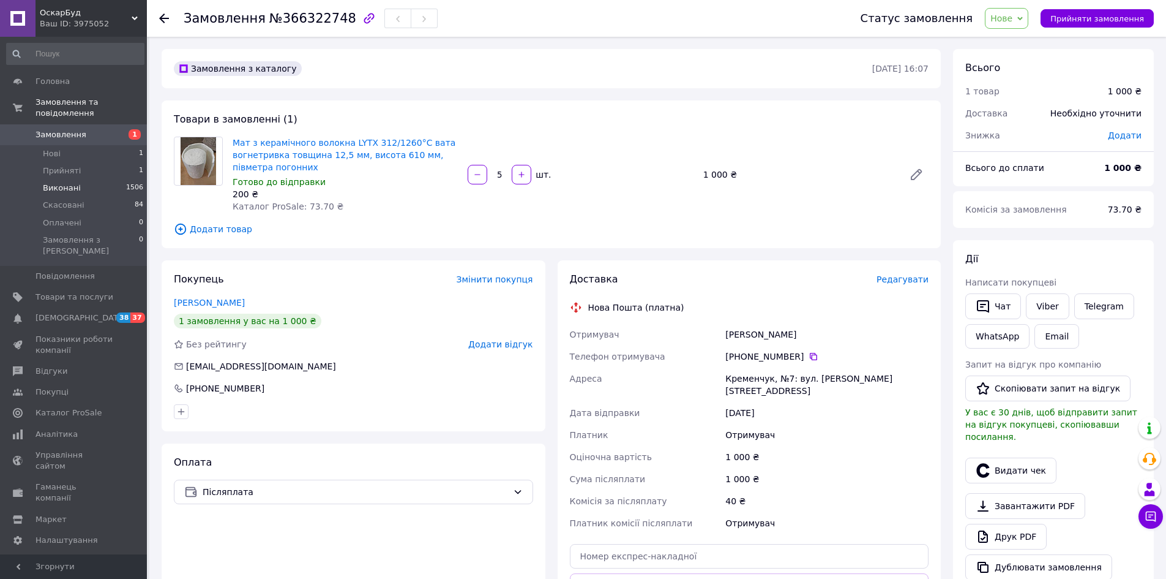
click at [72, 182] on span "Виконані" at bounding box center [62, 187] width 38 height 11
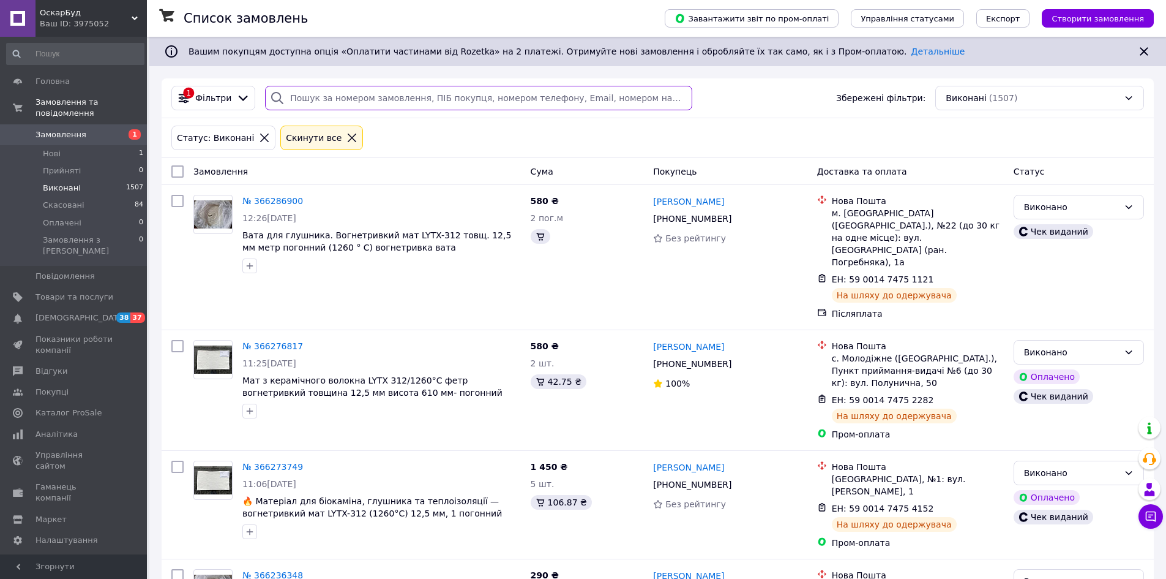
click at [354, 97] on input "search" at bounding box center [478, 98] width 427 height 24
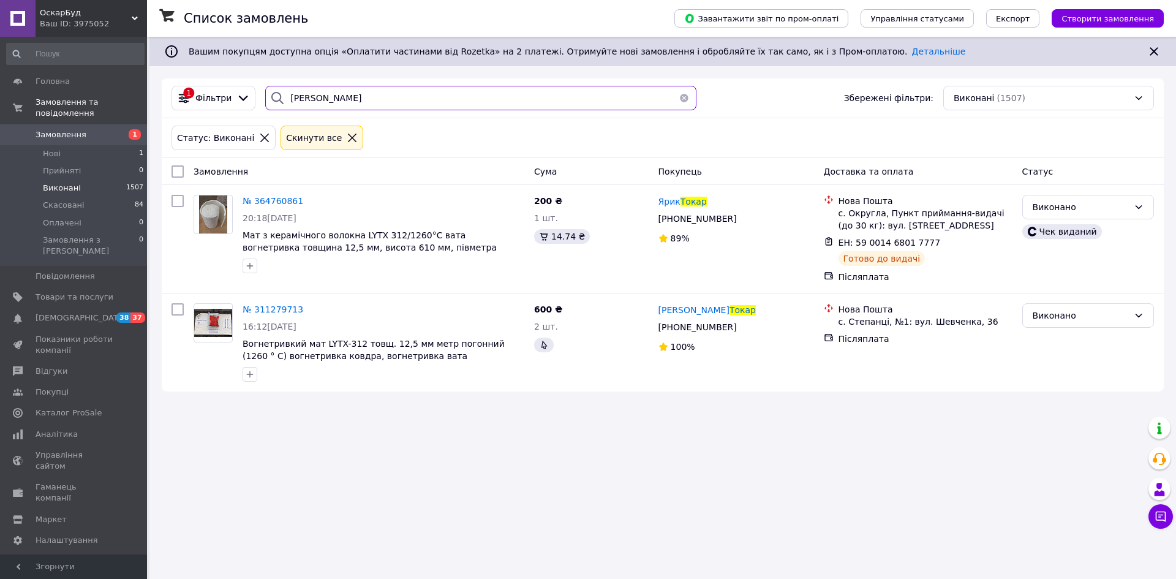
type input "[PERSON_NAME]"
click at [53, 165] on span "Прийняті" at bounding box center [62, 170] width 38 height 11
